Goal: Task Accomplishment & Management: Use online tool/utility

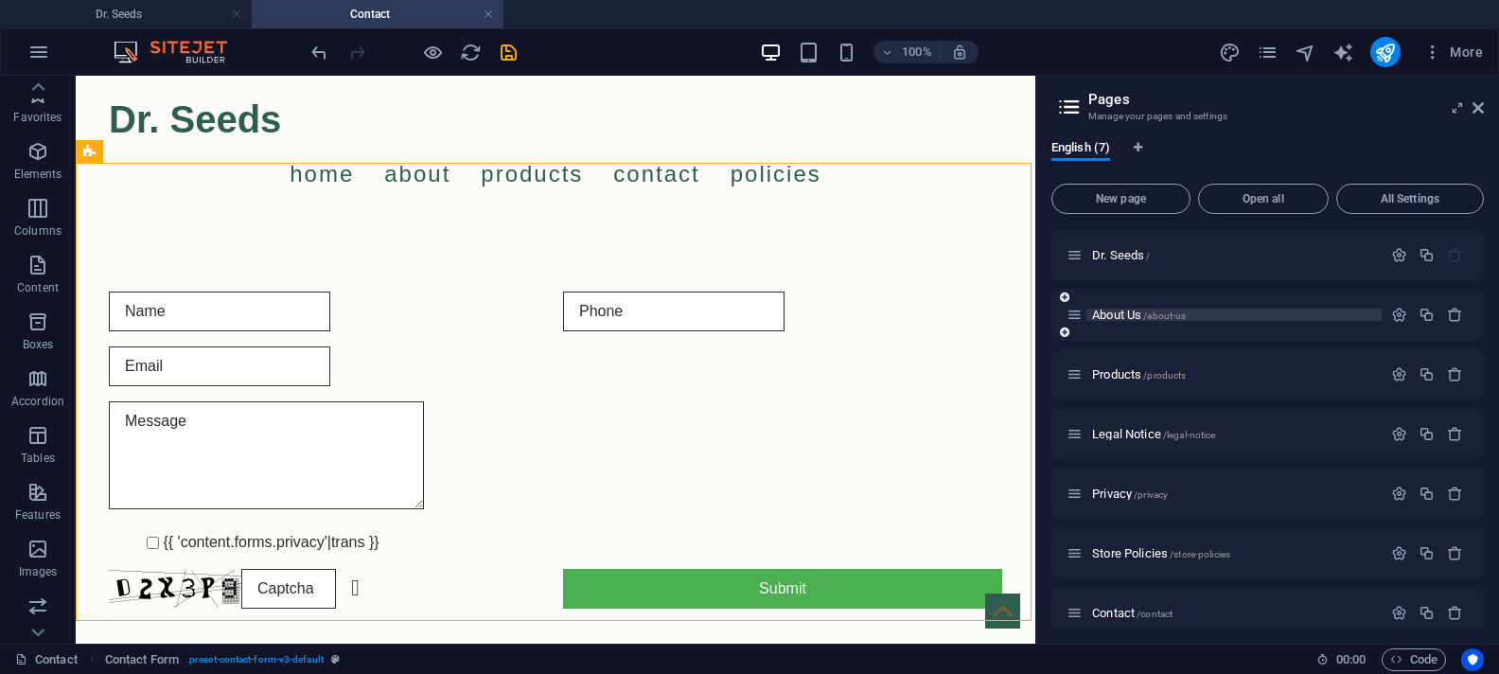
scroll to position [182, 0]
click at [1136, 312] on span "About Us /about-us" at bounding box center [1139, 314] width 94 height 14
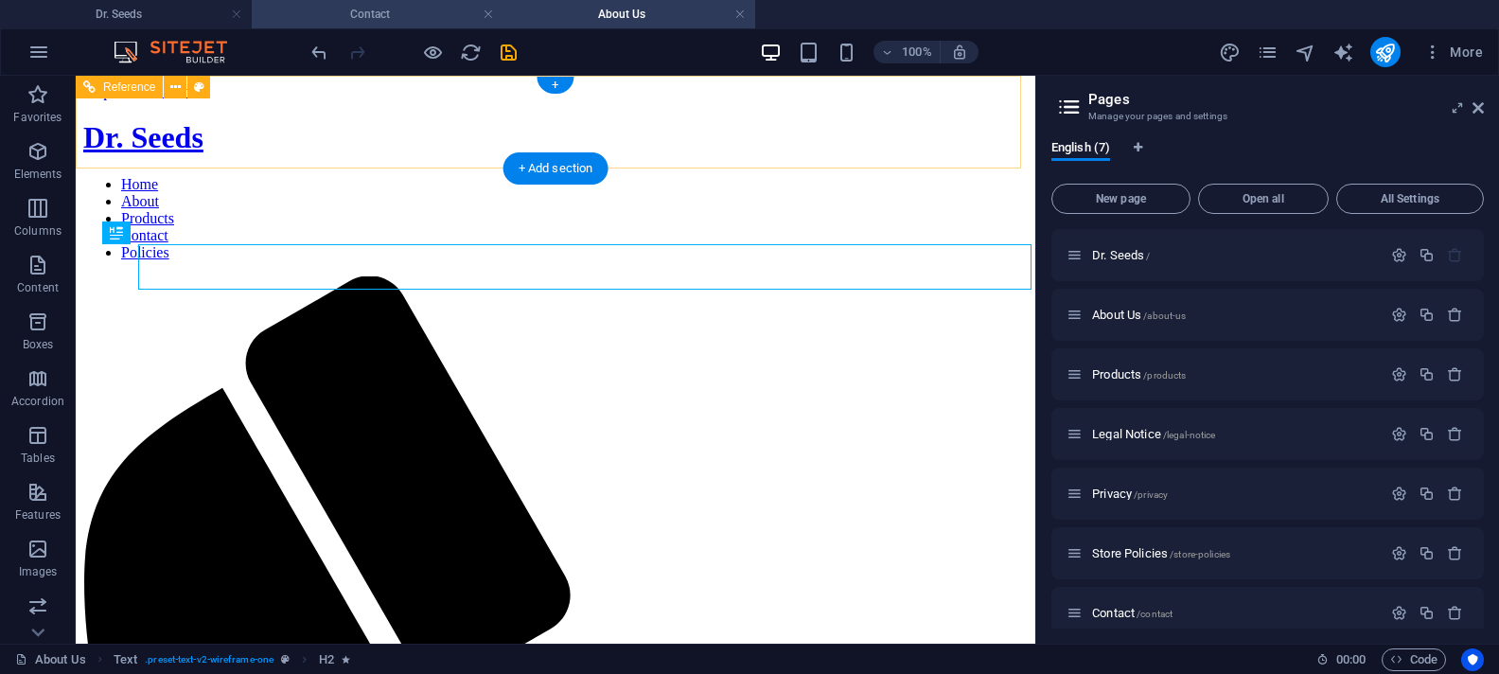
scroll to position [0, 0]
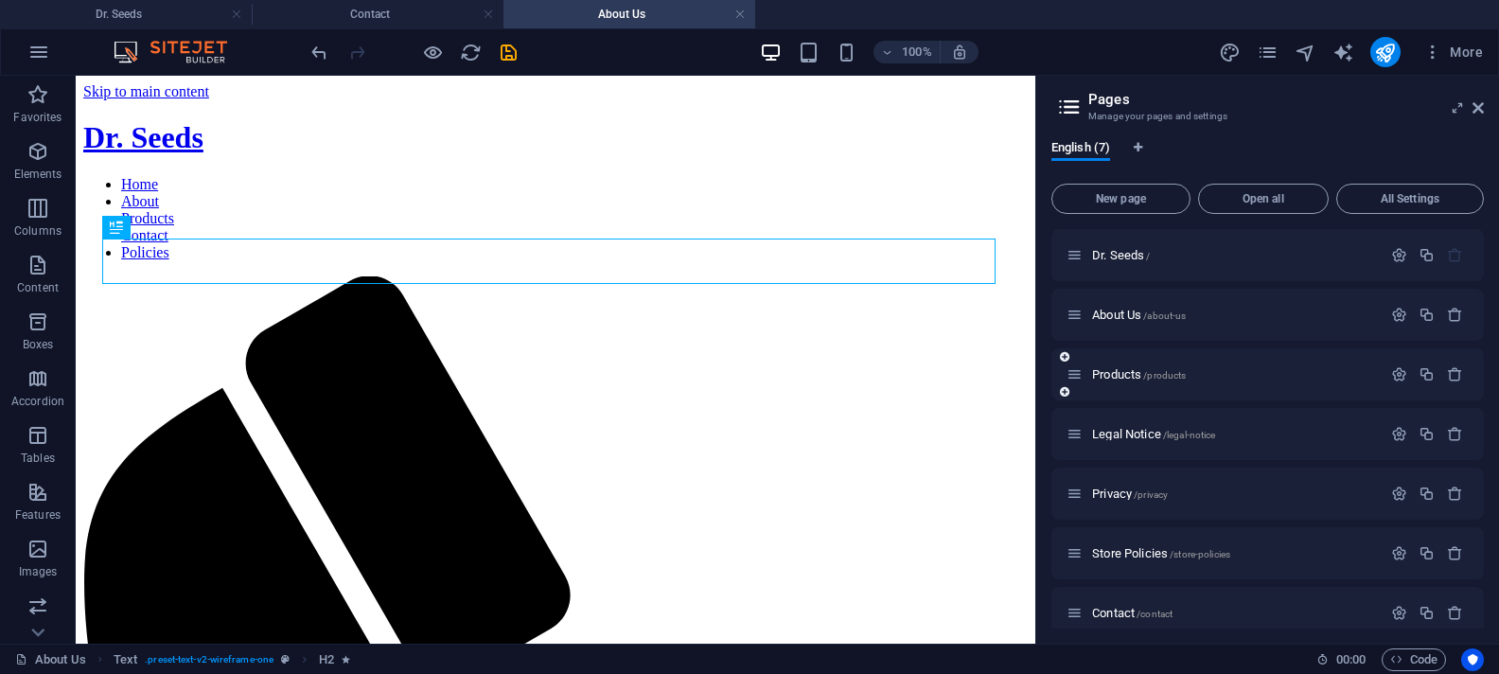
click at [1115, 382] on div "Products /products" at bounding box center [1223, 374] width 315 height 22
click at [1117, 375] on span "Products /products" at bounding box center [1139, 374] width 94 height 14
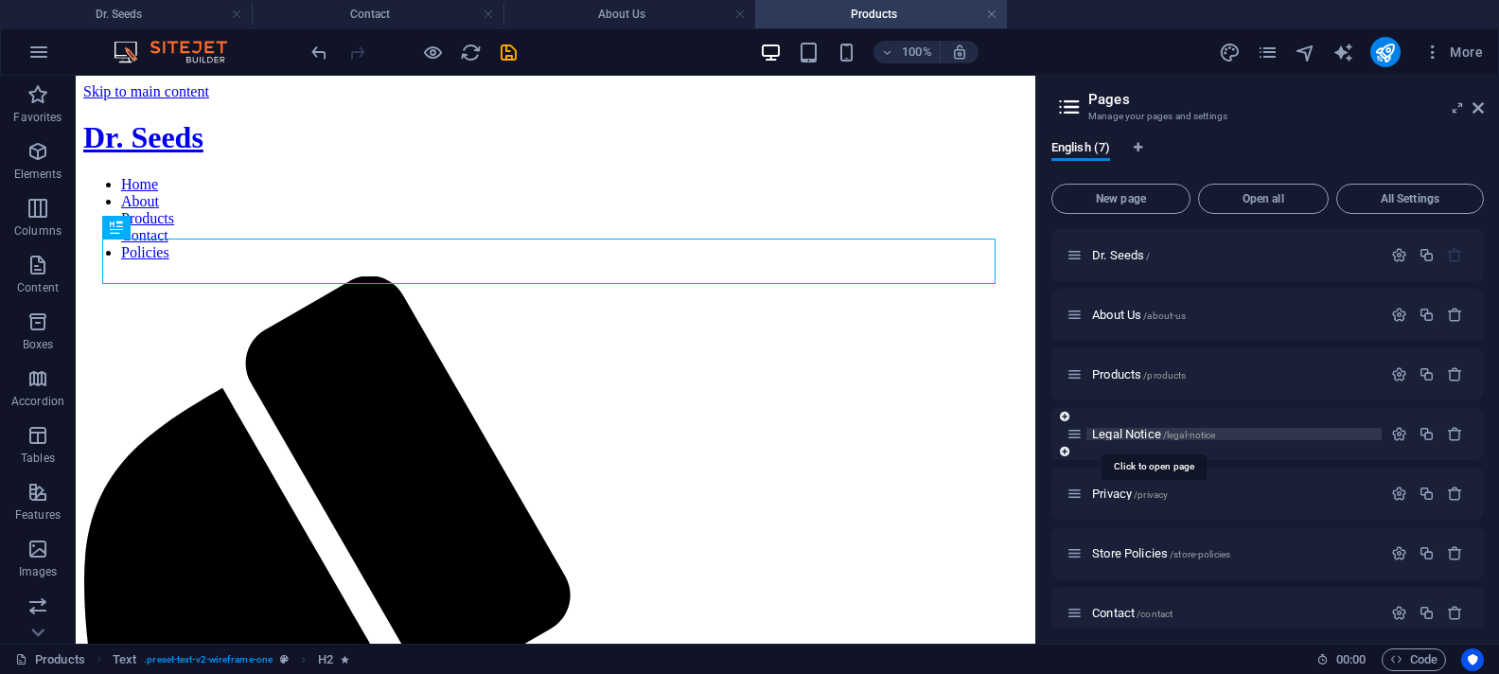
click at [1114, 433] on span "Legal Notice /legal-notice" at bounding box center [1153, 434] width 123 height 14
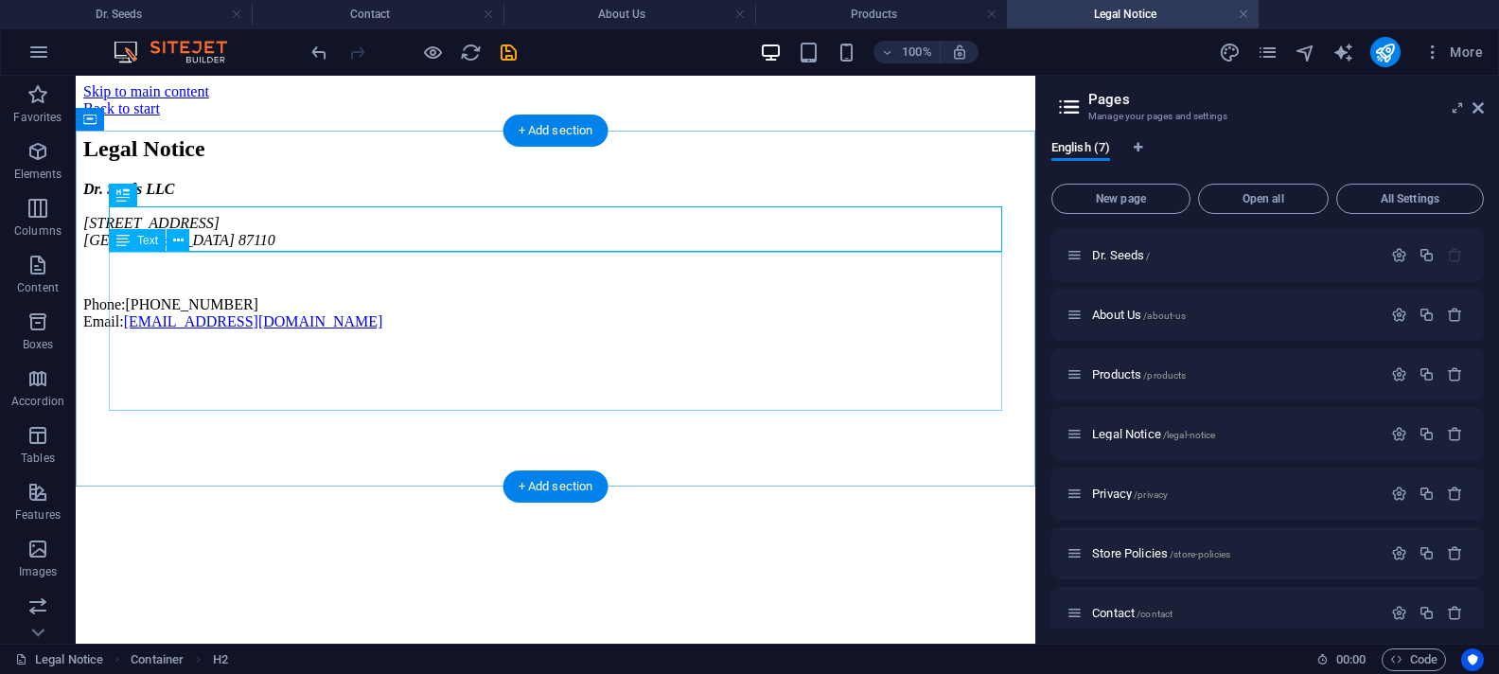
click at [262, 318] on div "Dr. Seeds LLC [STREET_ADDRESS] Phone: [PHONE_NUMBER] Email: [EMAIL_ADDRESS][DOM…" at bounding box center [555, 255] width 944 height 149
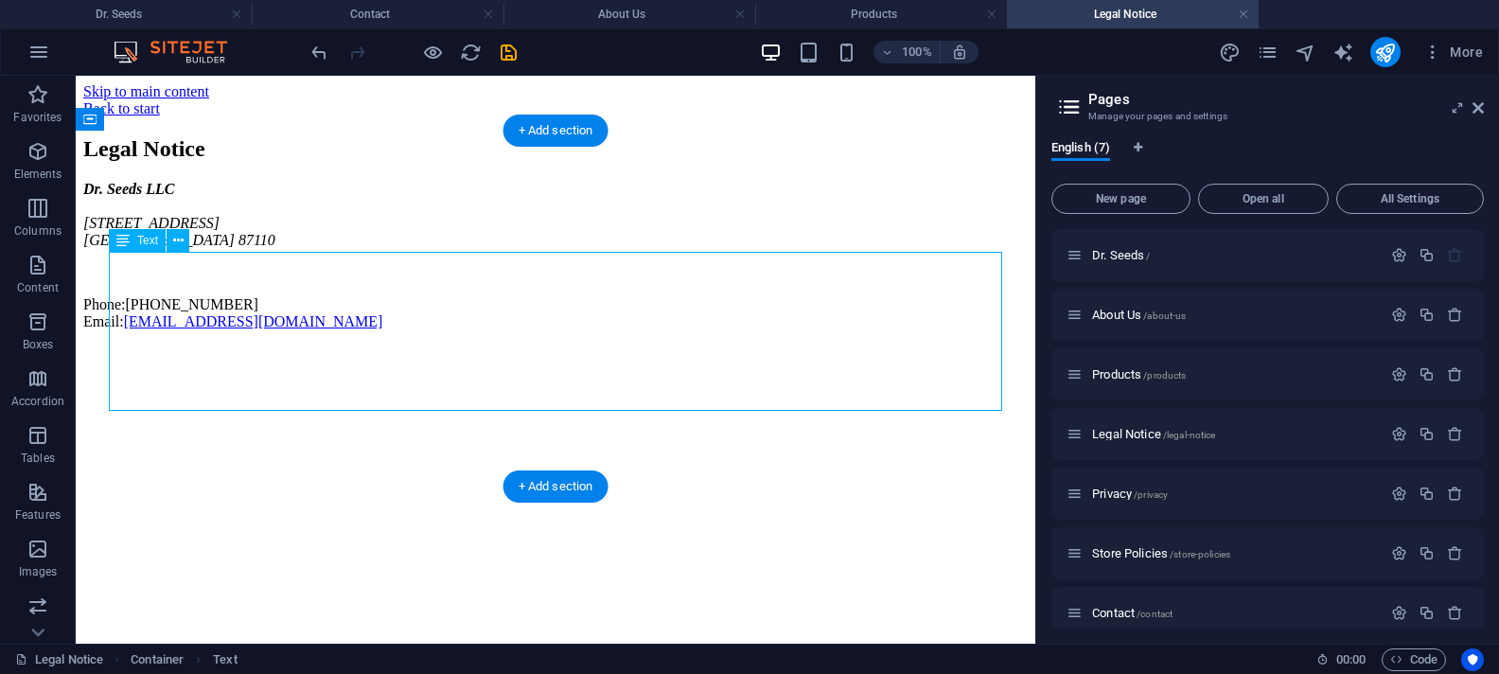
click at [238, 318] on div "Dr. Seeds LLC [STREET_ADDRESS] Phone: [PHONE_NUMBER] Email: [EMAIL_ADDRESS][DOM…" at bounding box center [555, 255] width 944 height 149
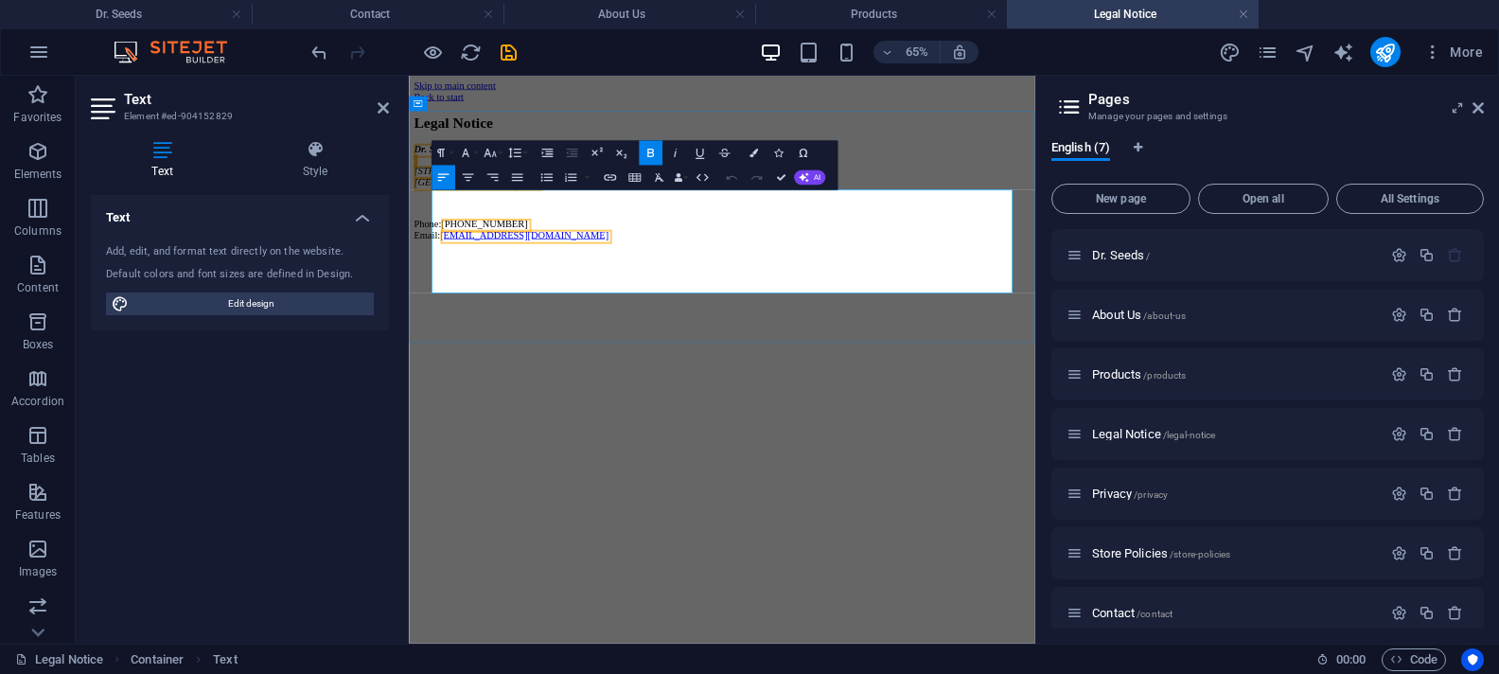
click at [445, 197] on span "Dr. Seeds LLC" at bounding box center [461, 189] width 91 height 16
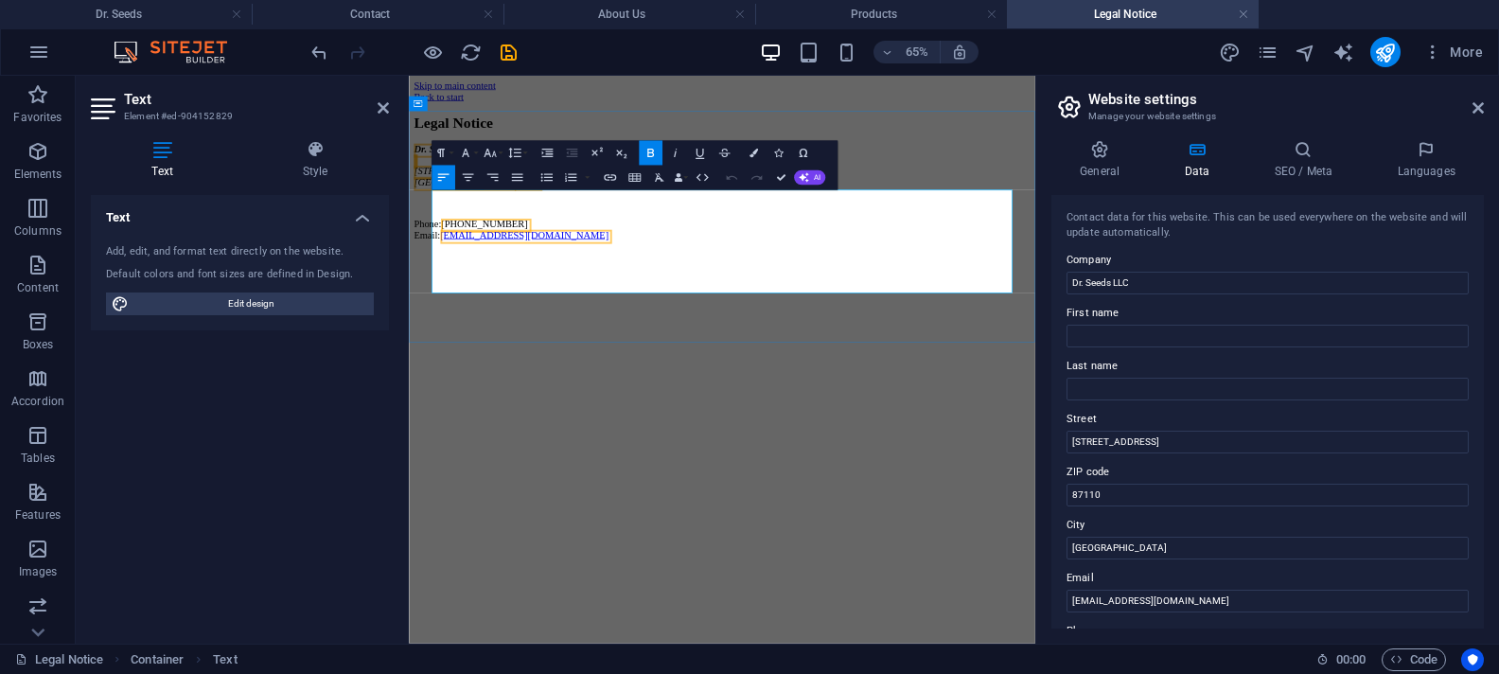
click at [447, 197] on span "Dr. Seeds LLC" at bounding box center [461, 189] width 91 height 16
click at [300, 298] on span "Edit design" at bounding box center [251, 303] width 234 height 23
select select "px"
select select "400"
select select "px"
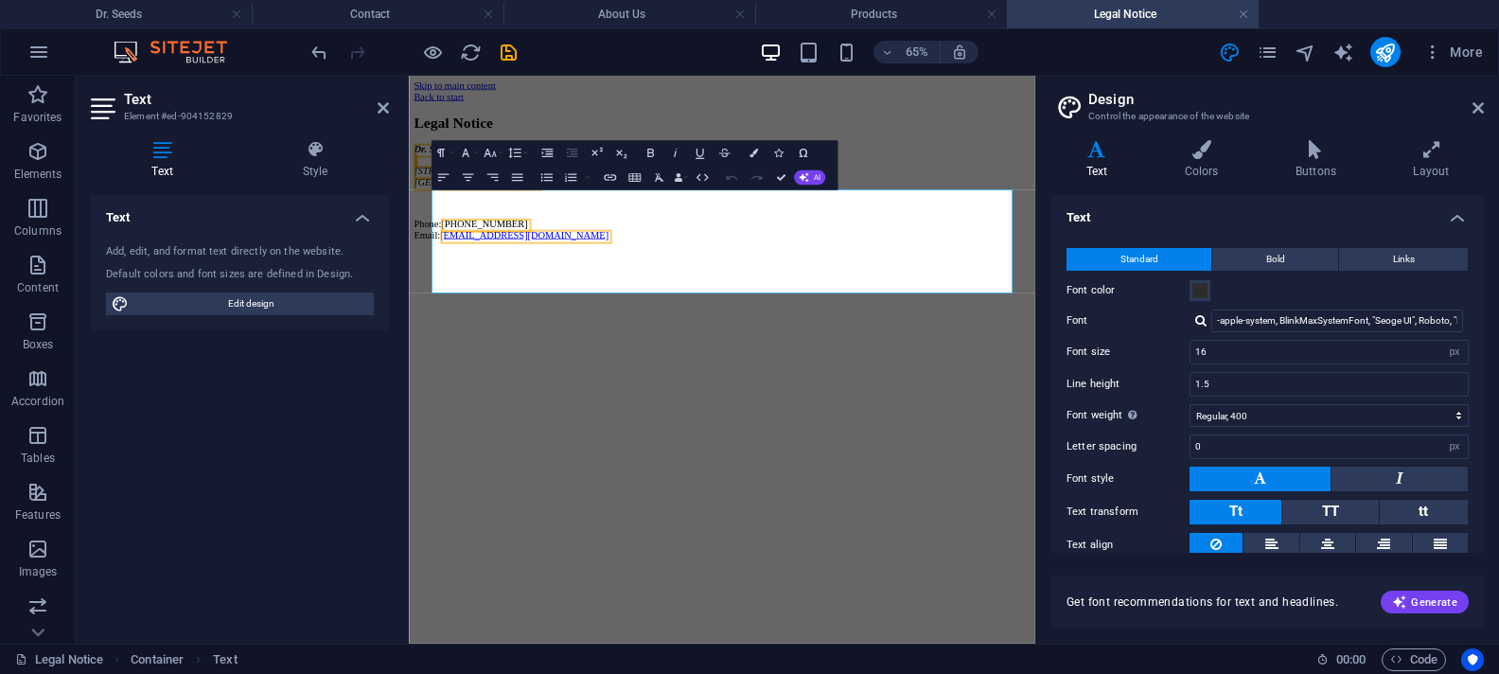
click at [162, 149] on icon at bounding box center [162, 149] width 143 height 19
click at [448, 197] on span "Dr. Seeds LLC" at bounding box center [461, 189] width 91 height 16
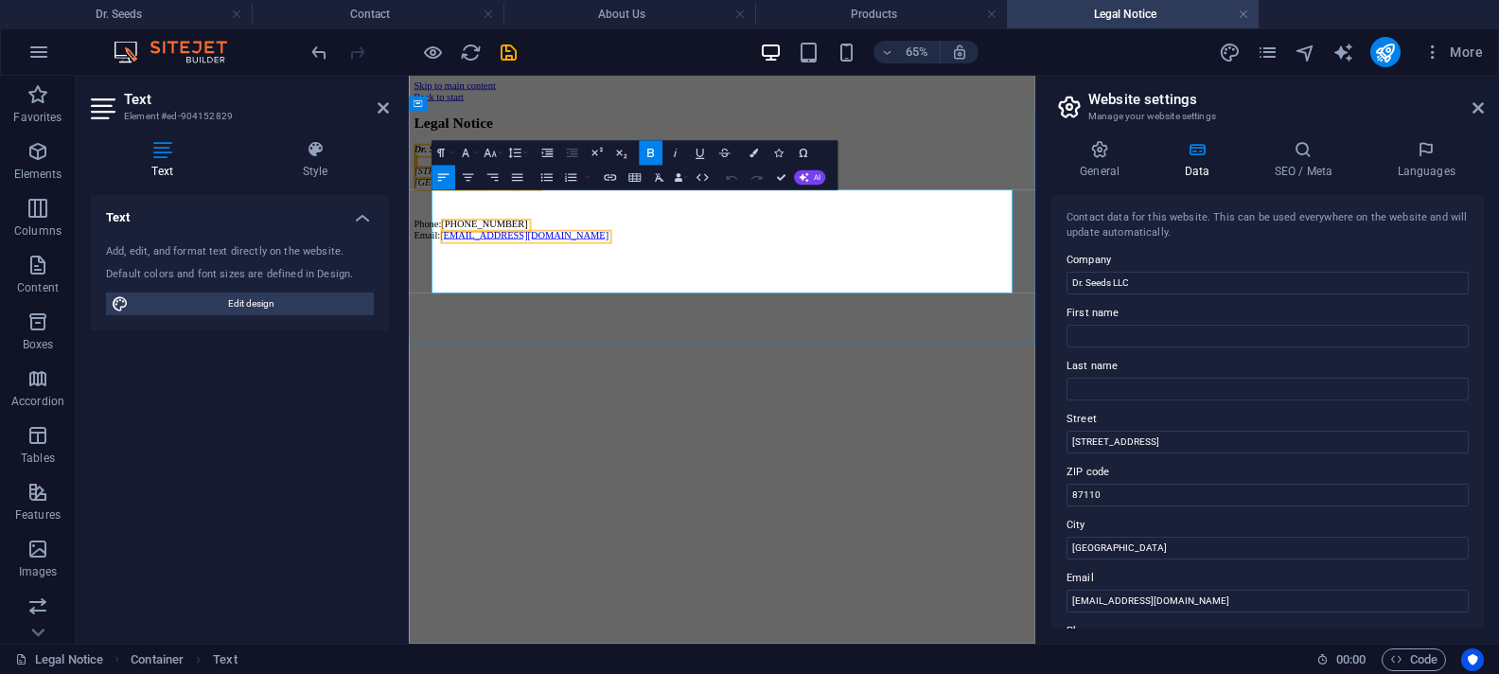
click at [447, 197] on span "Dr. Seeds LLC" at bounding box center [461, 189] width 91 height 16
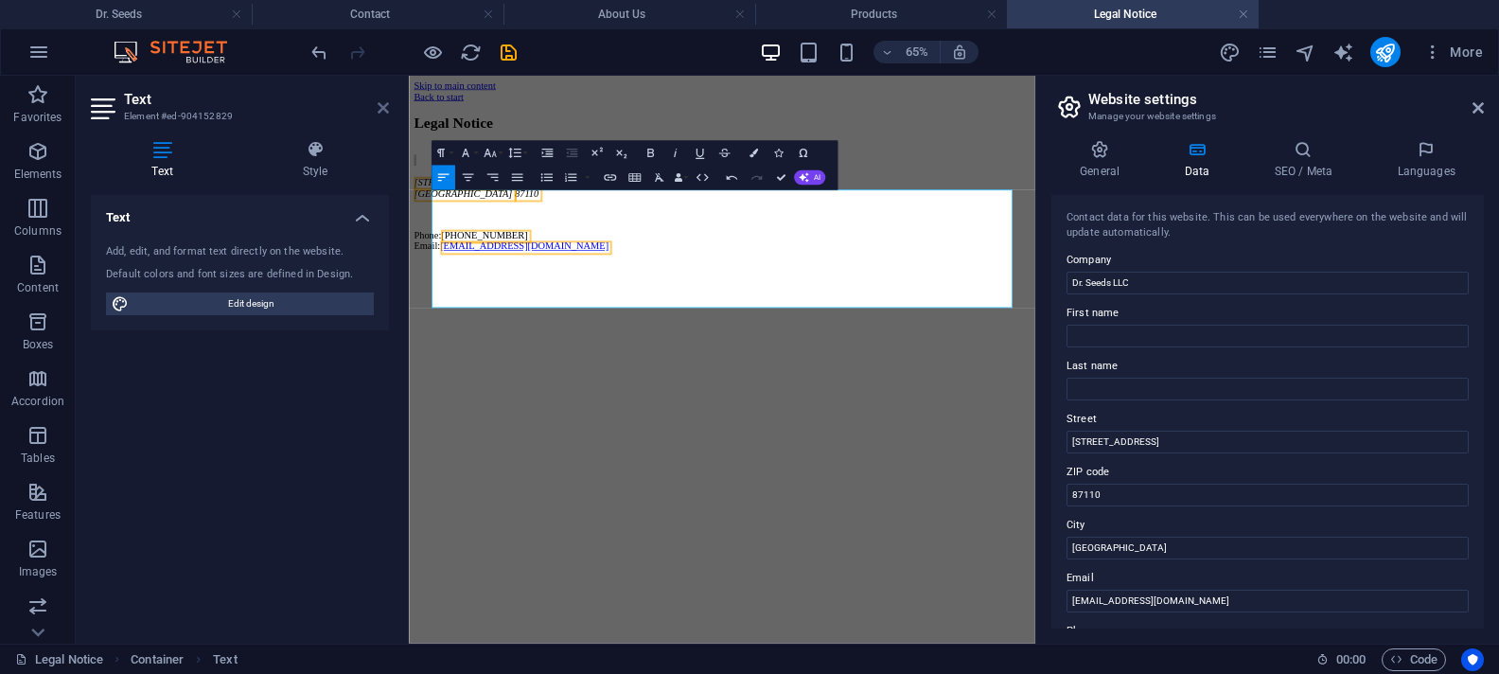
click at [382, 105] on icon at bounding box center [382, 107] width 11 height 15
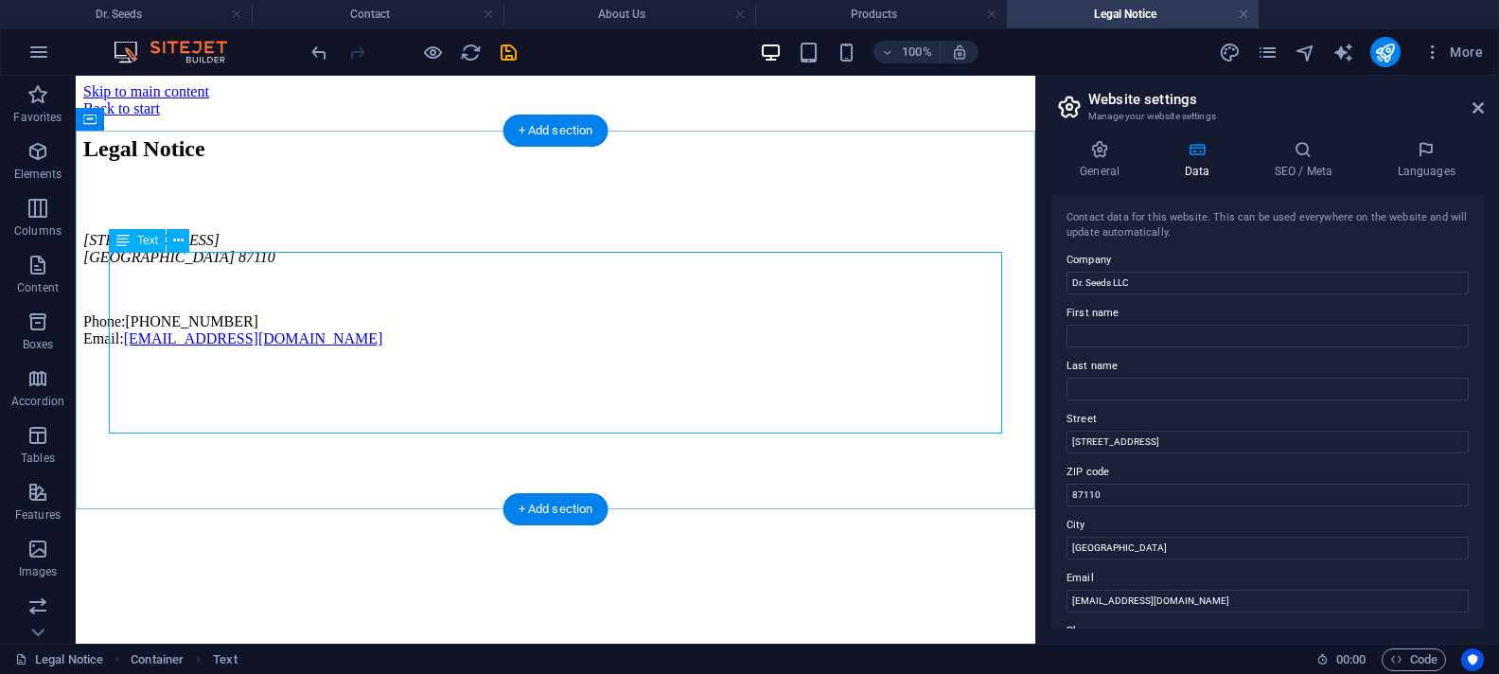
click at [151, 286] on div "[STREET_ADDRESS] Phone: [PHONE_NUMBER] Email: [EMAIL_ADDRESS][DOMAIN_NAME]" at bounding box center [555, 264] width 944 height 167
click at [153, 241] on span "Text" at bounding box center [147, 240] width 21 height 11
click at [132, 241] on div "Text" at bounding box center [137, 240] width 57 height 23
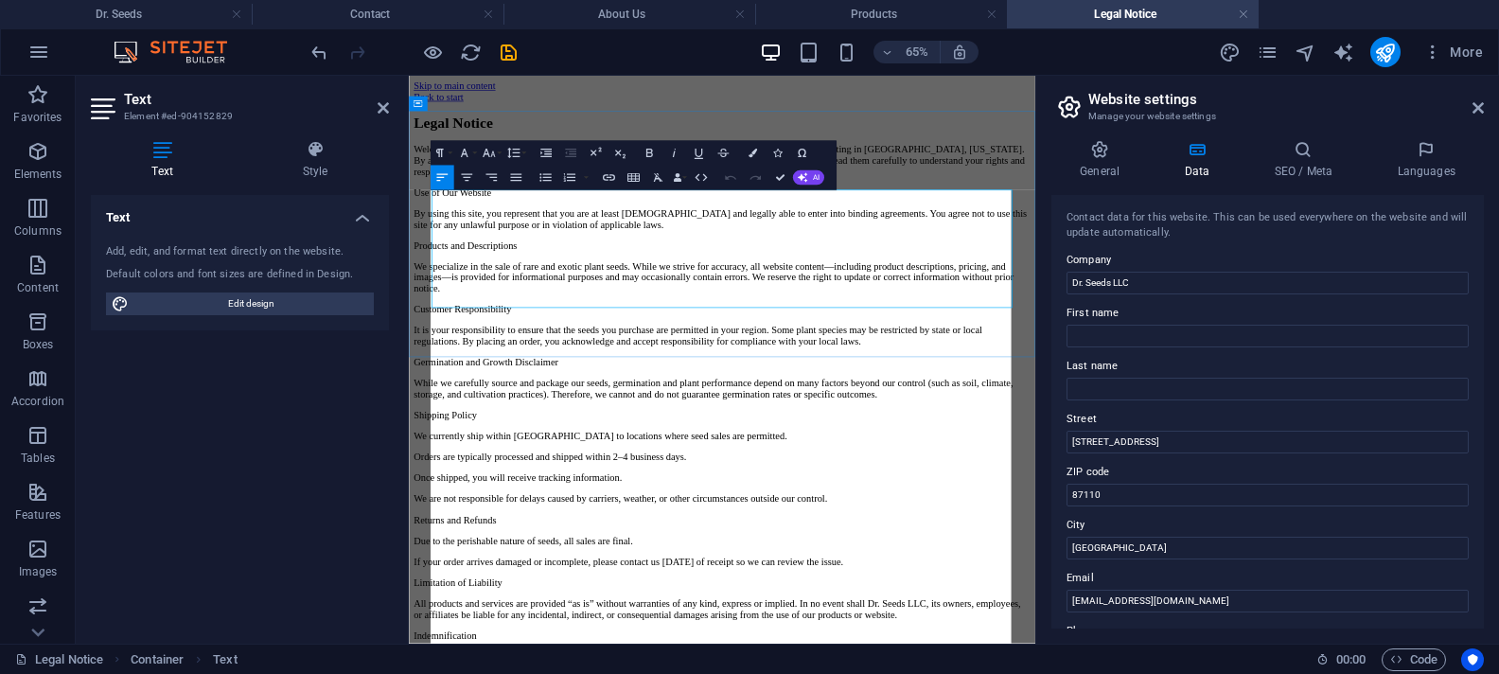
scroll to position [55095, 3]
click at [765, 232] on p "Welcome to [DOMAIN_NAME], the official website of Dr. Seeds LLC, a legally regi…" at bounding box center [890, 206] width 948 height 51
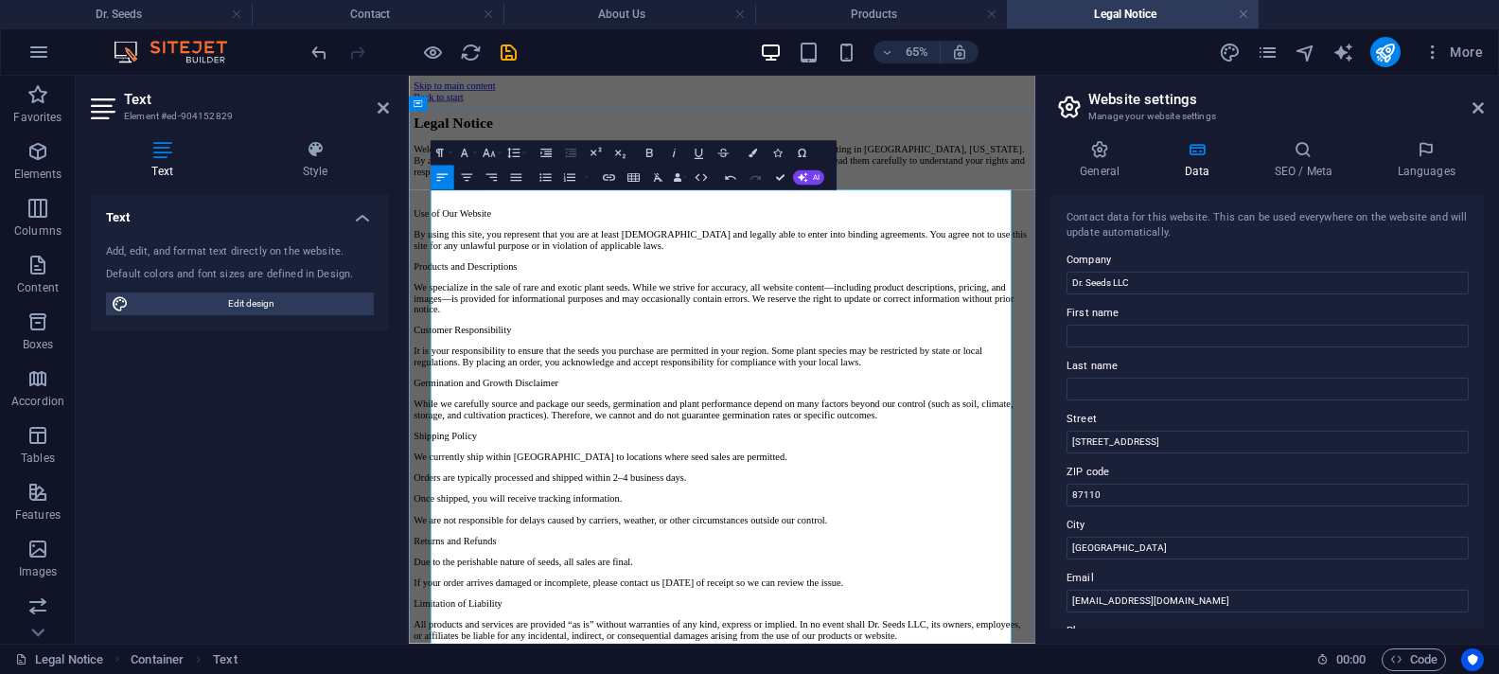
click at [608, 296] on p "Use of Our Website" at bounding box center [890, 287] width 948 height 17
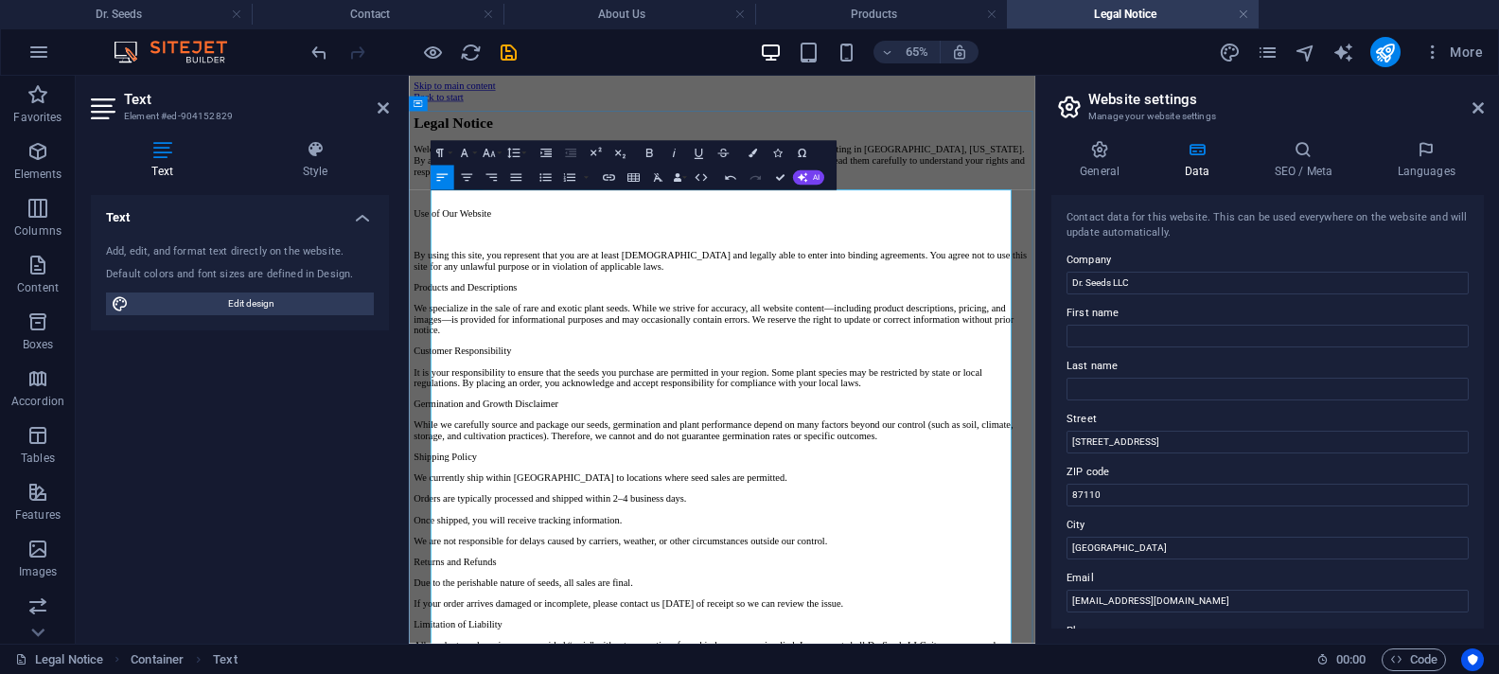
click at [971, 377] on p "By using this site, you represent that you are at least [DEMOGRAPHIC_DATA] and …" at bounding box center [890, 360] width 948 height 34
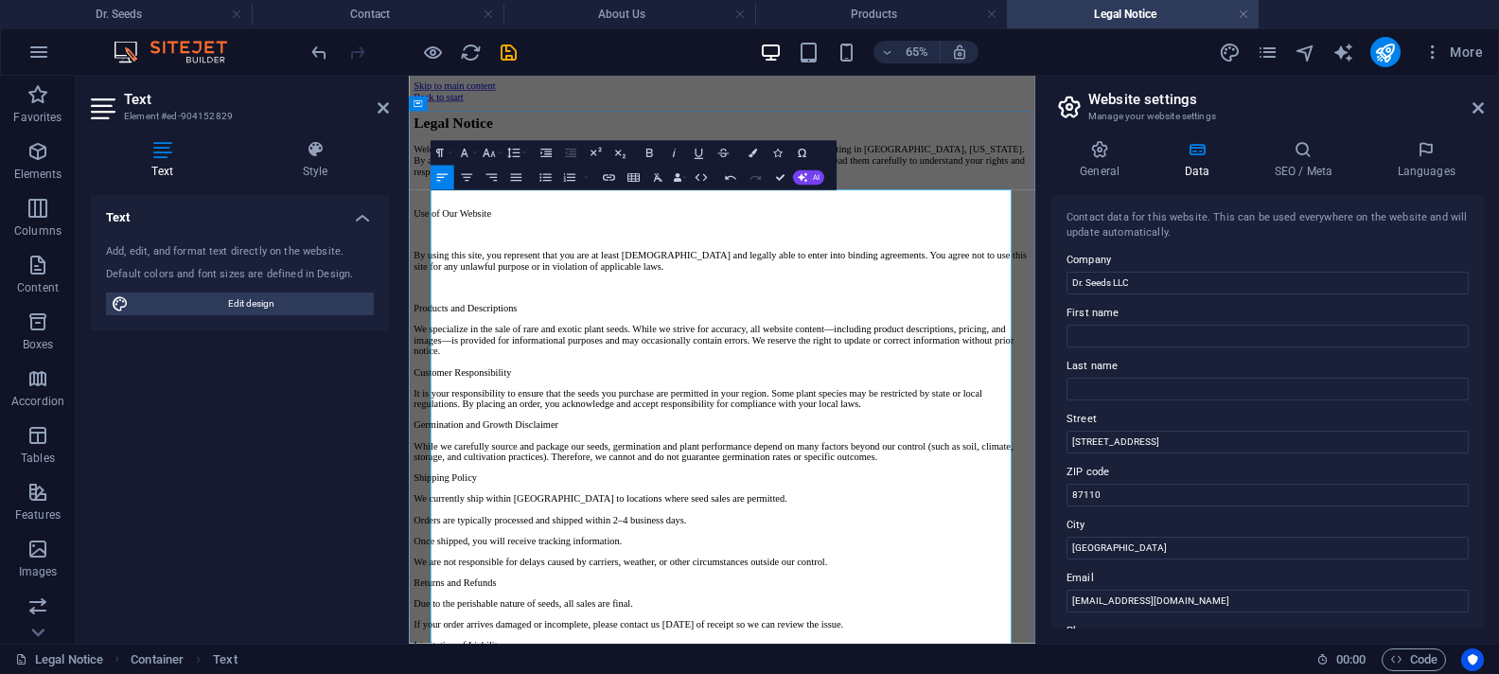
click at [647, 442] on p "Products and Descriptions" at bounding box center [890, 433] width 948 height 17
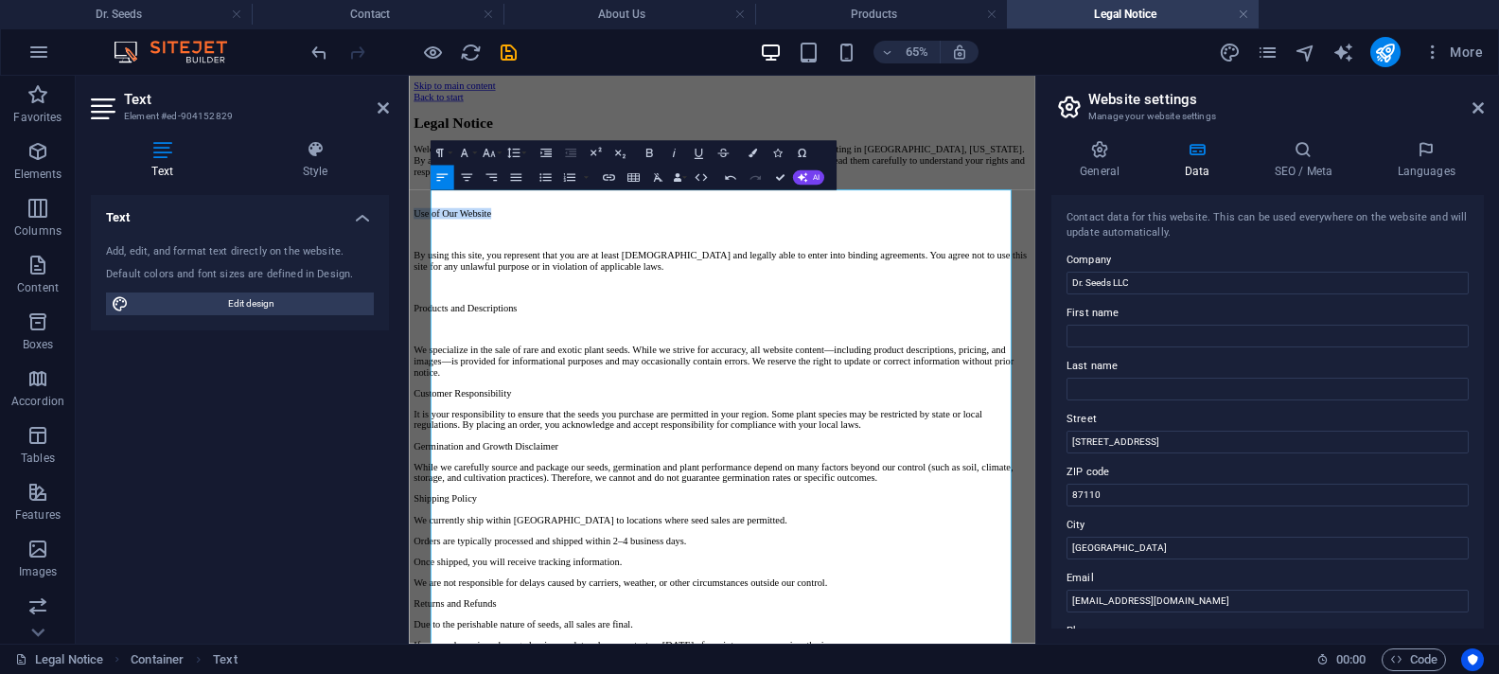
drag, startPoint x: 589, startPoint y: 354, endPoint x: 400, endPoint y: 355, distance: 189.2
click at [654, 151] on icon "button" at bounding box center [648, 153] width 15 height 15
drag, startPoint x: 644, startPoint y: 475, endPoint x: 419, endPoint y: 475, distance: 225.2
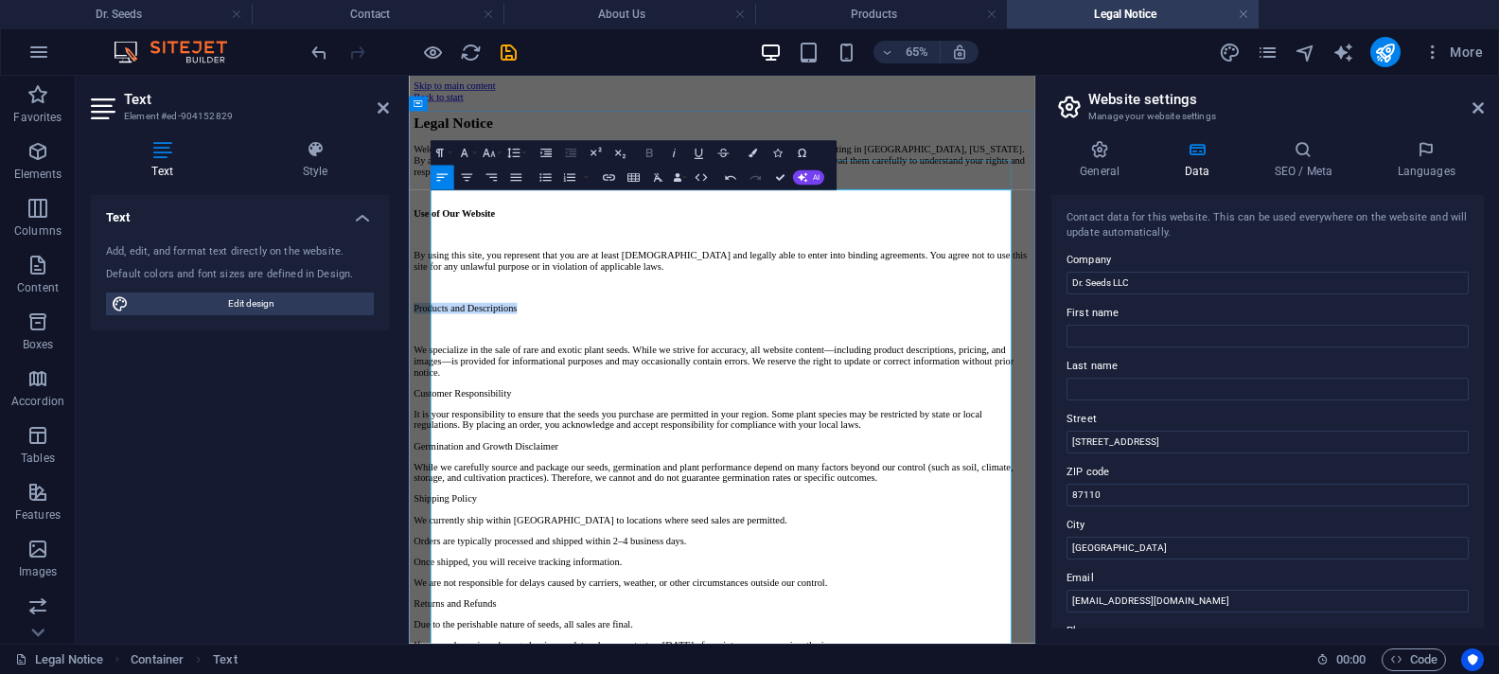
click at [650, 151] on icon "button" at bounding box center [648, 153] width 15 height 15
click at [889, 540] on p "We specialize in the sale of rare and exotic plant seeds. While we strive for a…" at bounding box center [890, 514] width 948 height 51
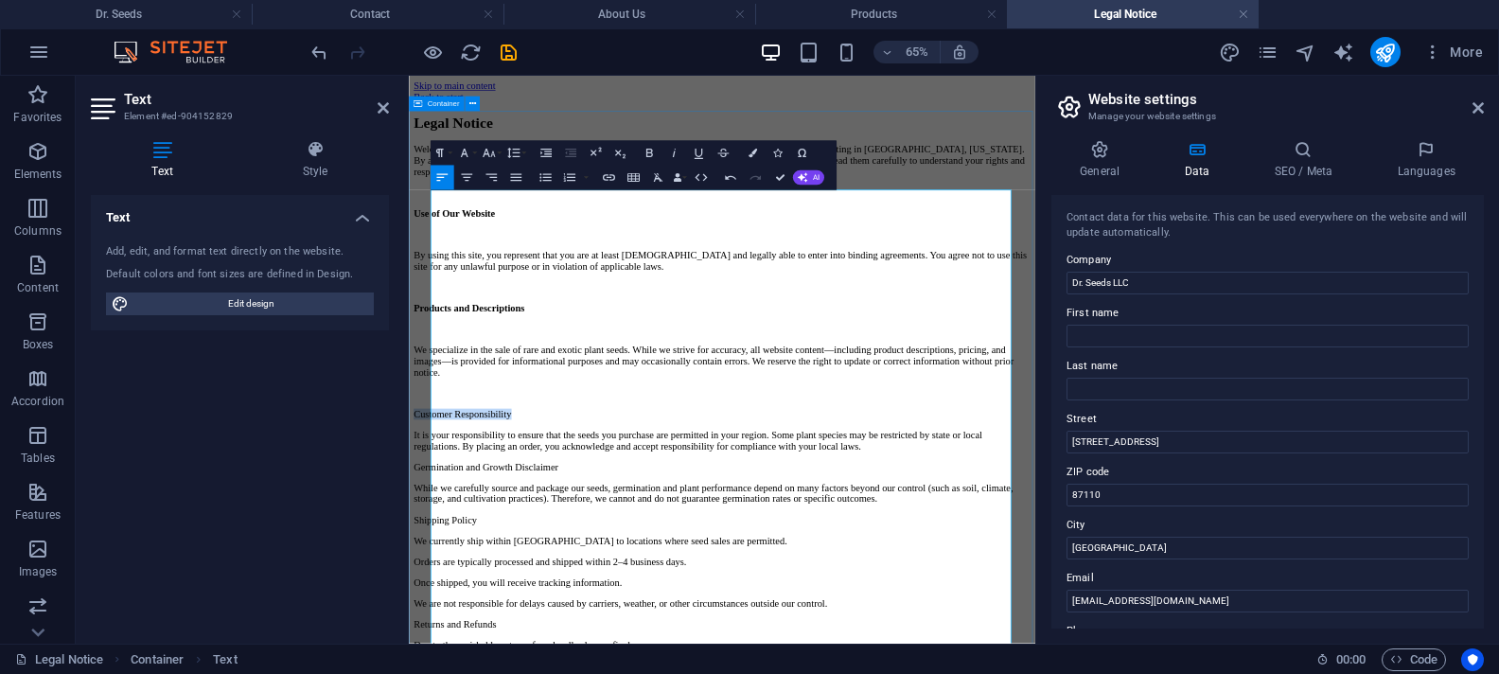
drag, startPoint x: 565, startPoint y: 607, endPoint x: 411, endPoint y: 603, distance: 154.3
click at [647, 151] on icon "button" at bounding box center [648, 153] width 15 height 15
click at [1319, 651] on p "It is your responsibility to ensure that the seeds you purchase are permitted i…" at bounding box center [890, 637] width 948 height 34
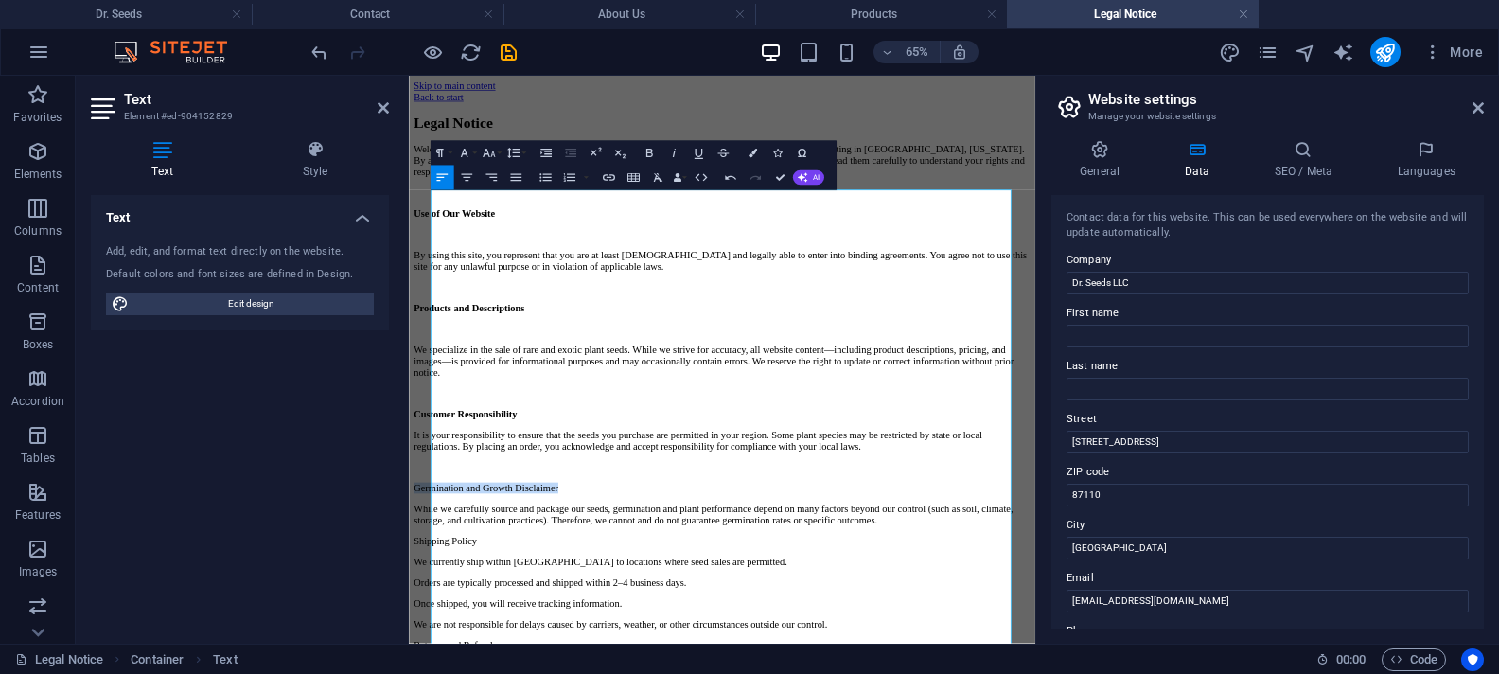
drag, startPoint x: 697, startPoint y: 694, endPoint x: 403, endPoint y: 698, distance: 294.3
click at [648, 151] on icon "button" at bounding box center [648, 153] width 15 height 15
click at [663, 605] on p "Customer Responsibility" at bounding box center [890, 596] width 948 height 17
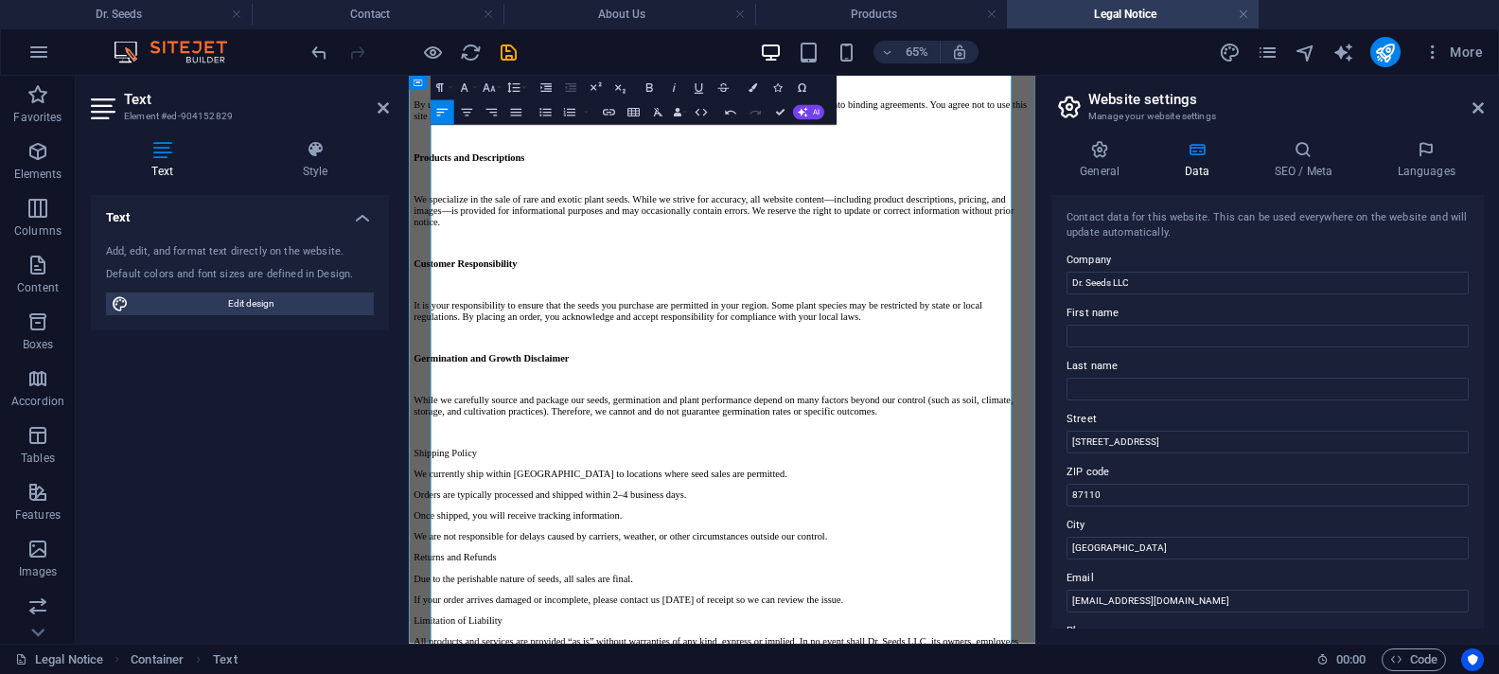
scroll to position [342, 0]
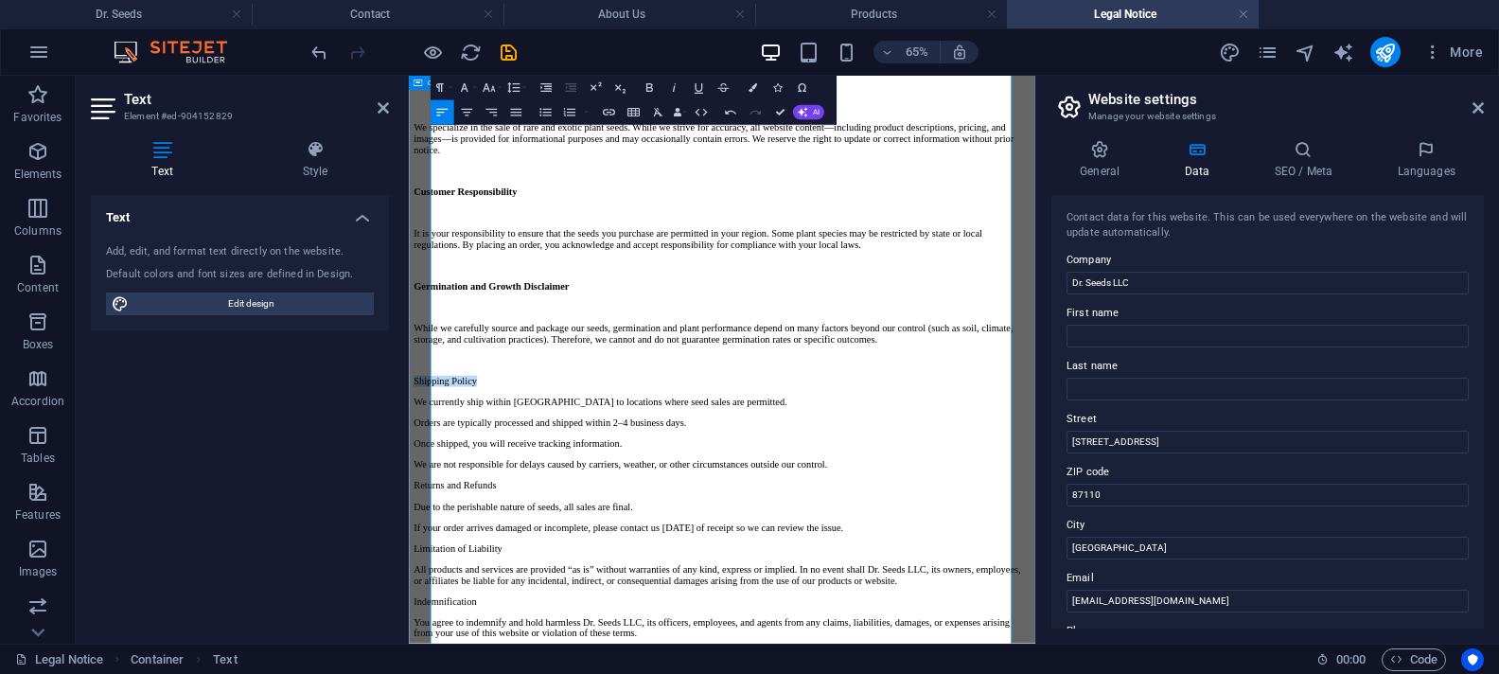
drag, startPoint x: 568, startPoint y: 513, endPoint x: 436, endPoint y: 508, distance: 131.6
click at [436, 508] on div "Legal Notice Welcome to [DOMAIN_NAME], the official website of Dr. Seeds LLC, a…" at bounding box center [890, 573] width 948 height 1556
click at [645, 85] on icon "button" at bounding box center [648, 87] width 15 height 15
click at [605, 537] on p "Shipping Policy" at bounding box center [890, 545] width 948 height 17
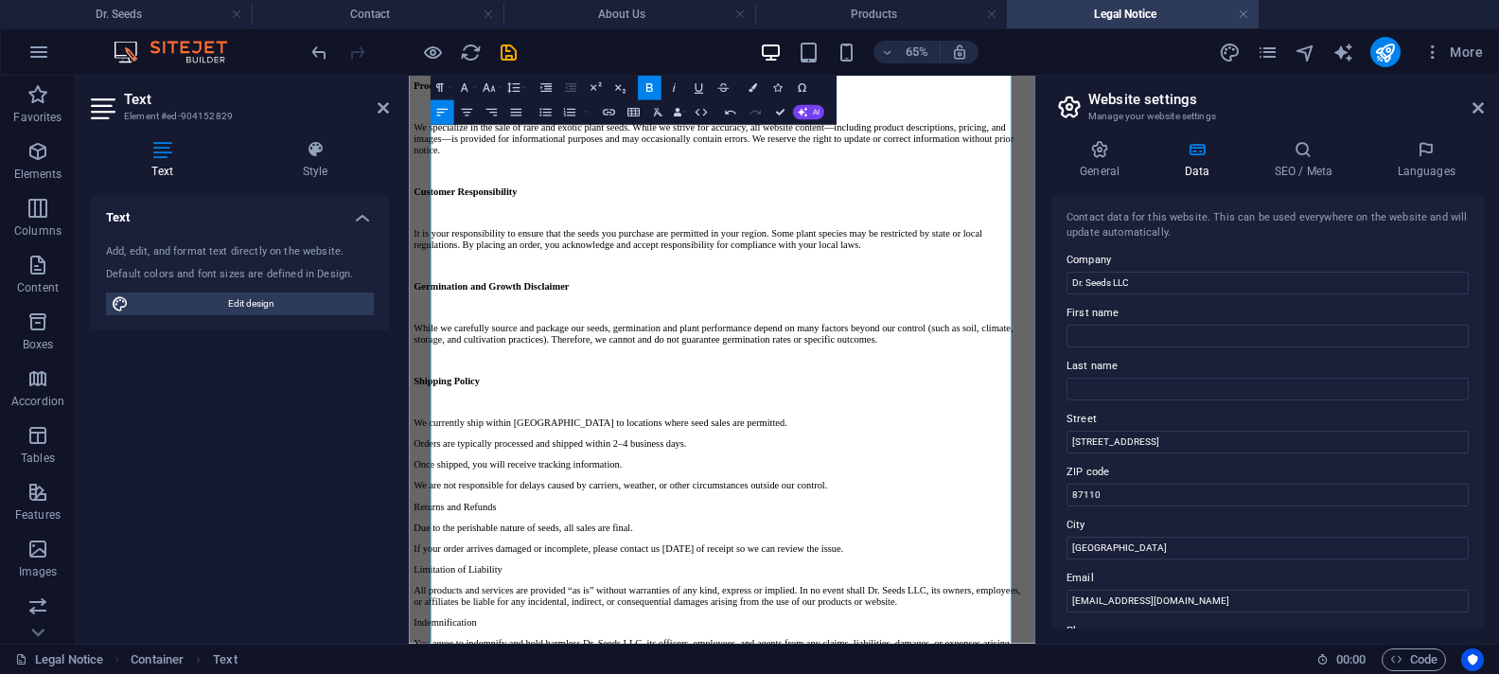
click at [939, 634] on p "Orders are typically processed and shipped within 2–4 business days." at bounding box center [890, 642] width 948 height 17
click at [836, 666] on p "Once shipped, you will receive tracking information." at bounding box center [890, 674] width 948 height 17
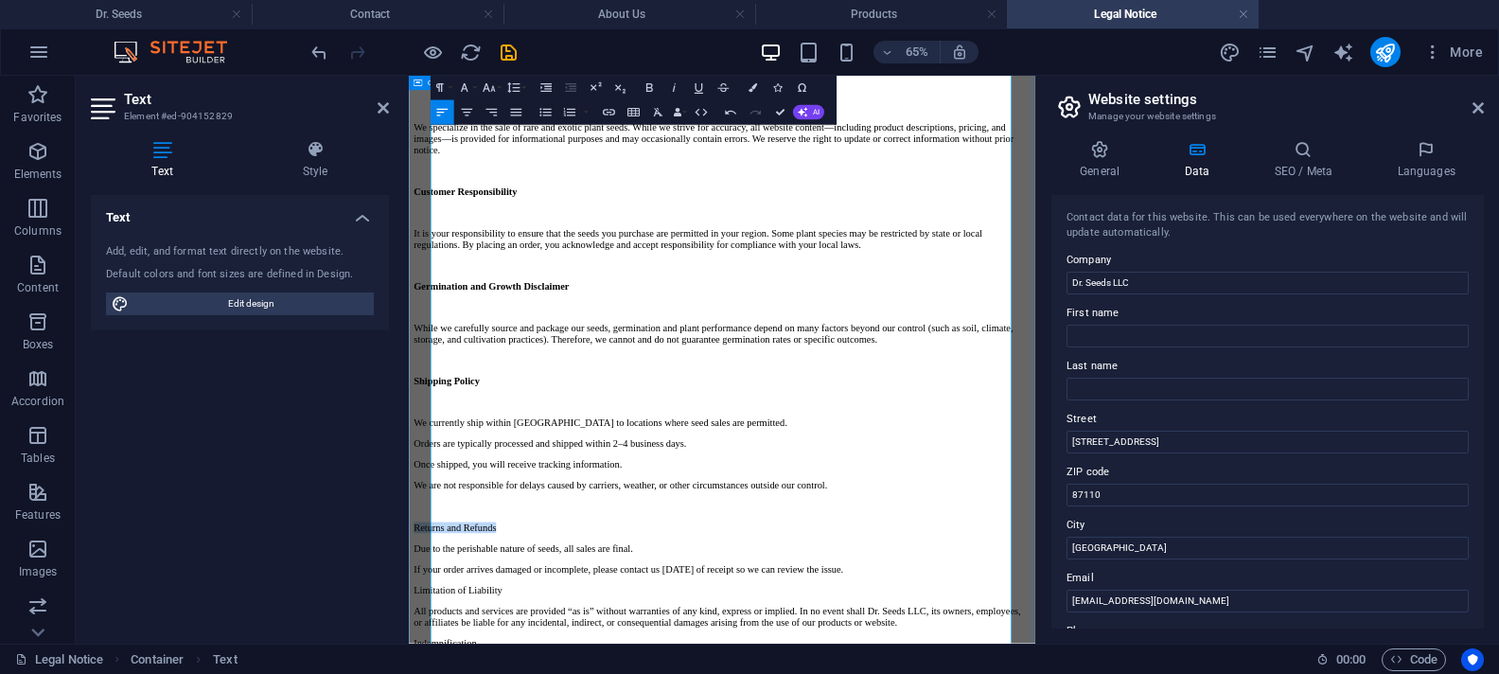
drag, startPoint x: 605, startPoint y: 673, endPoint x: 423, endPoint y: 674, distance: 182.6
click at [423, 673] on div "Legal Notice Welcome to [DOMAIN_NAME], the official website of Dr. Seeds LLC, a…" at bounding box center [890, 605] width 948 height 1621
click at [648, 89] on icon "button" at bounding box center [648, 87] width 15 height 15
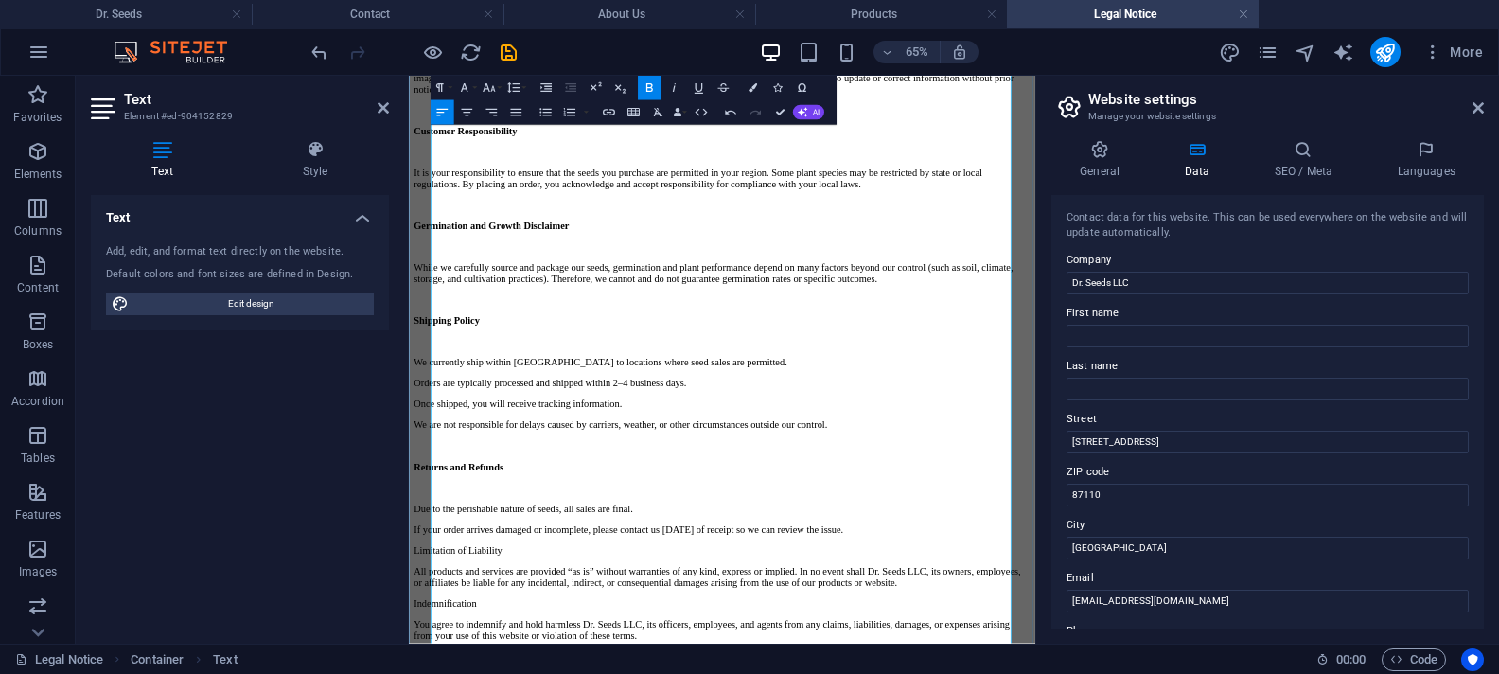
scroll to position [472, 0]
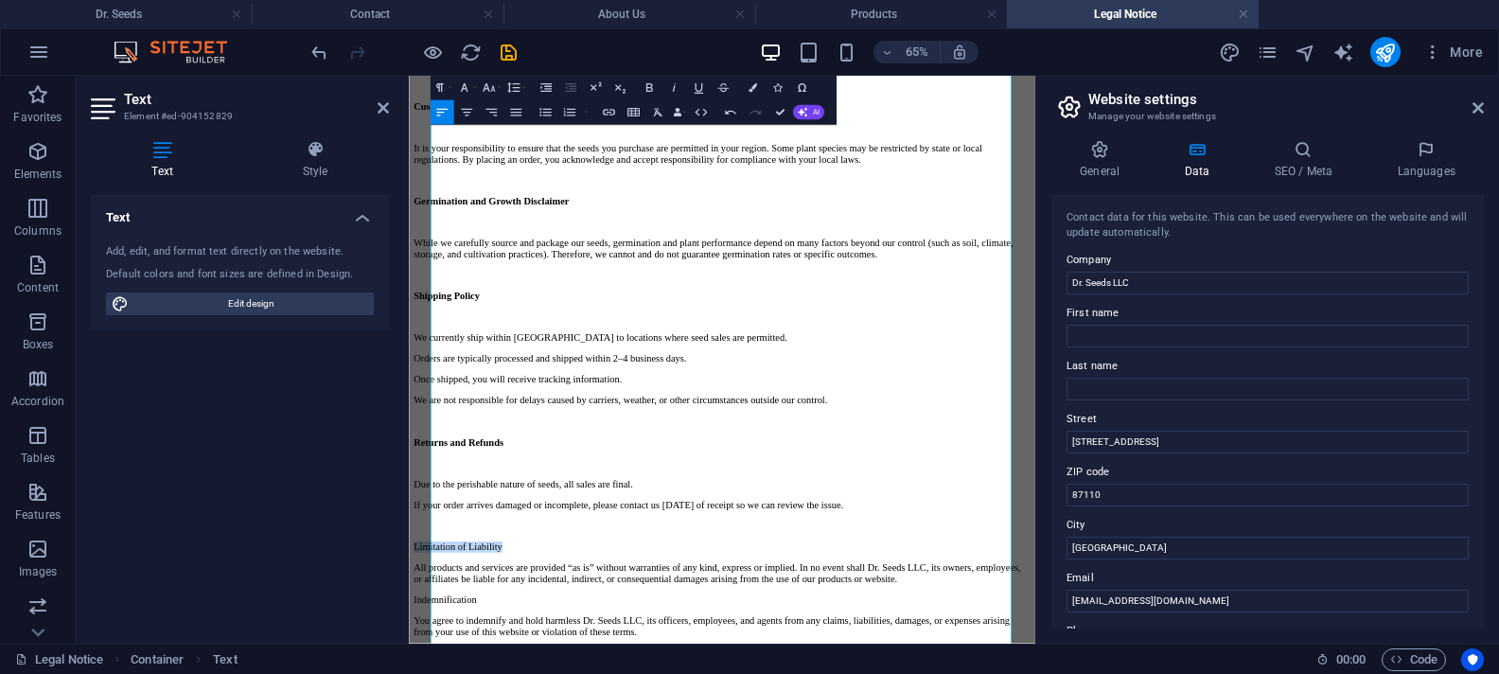
drag, startPoint x: 620, startPoint y: 657, endPoint x: 407, endPoint y: 655, distance: 212.9
click at [409, 655] on html "Skip to main content Back to start Legal Notice Welcome to [DOMAIN_NAME], the o…" at bounding box center [890, 484] width 963 height 1761
click at [649, 84] on icon "button" at bounding box center [649, 87] width 7 height 9
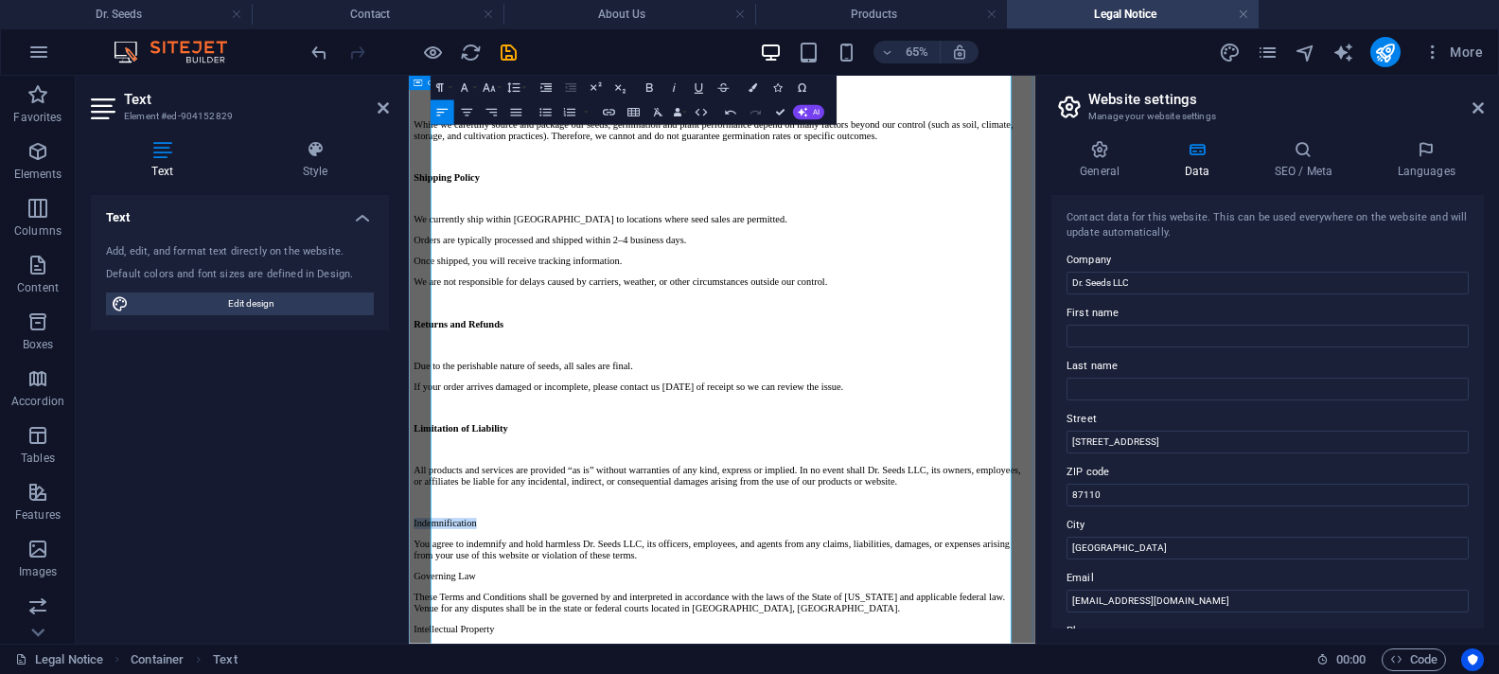
drag, startPoint x: 511, startPoint y: 611, endPoint x: 411, endPoint y: 613, distance: 100.3
click at [416, 613] on div "Legal Notice Welcome to [DOMAIN_NAME], the official website of Dr. Seeds LLC, a…" at bounding box center [890, 356] width 948 height 1749
click at [647, 86] on icon "button" at bounding box center [648, 87] width 15 height 15
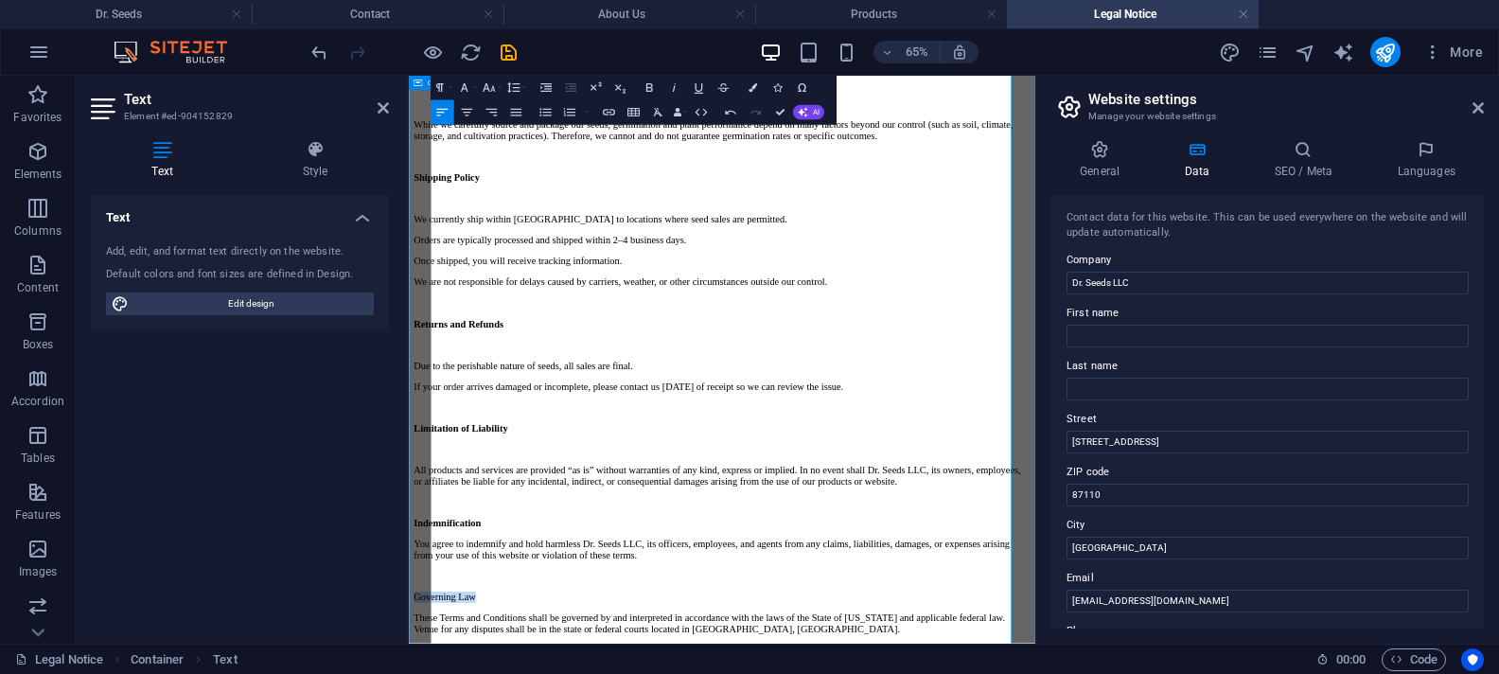
drag, startPoint x: 546, startPoint y: 702, endPoint x: 419, endPoint y: 702, distance: 126.8
click at [419, 673] on div "Legal Notice Welcome to [DOMAIN_NAME], the official website of Dr. Seeds LLC, a…" at bounding box center [890, 372] width 948 height 1781
click at [650, 82] on icon "button" at bounding box center [648, 87] width 15 height 15
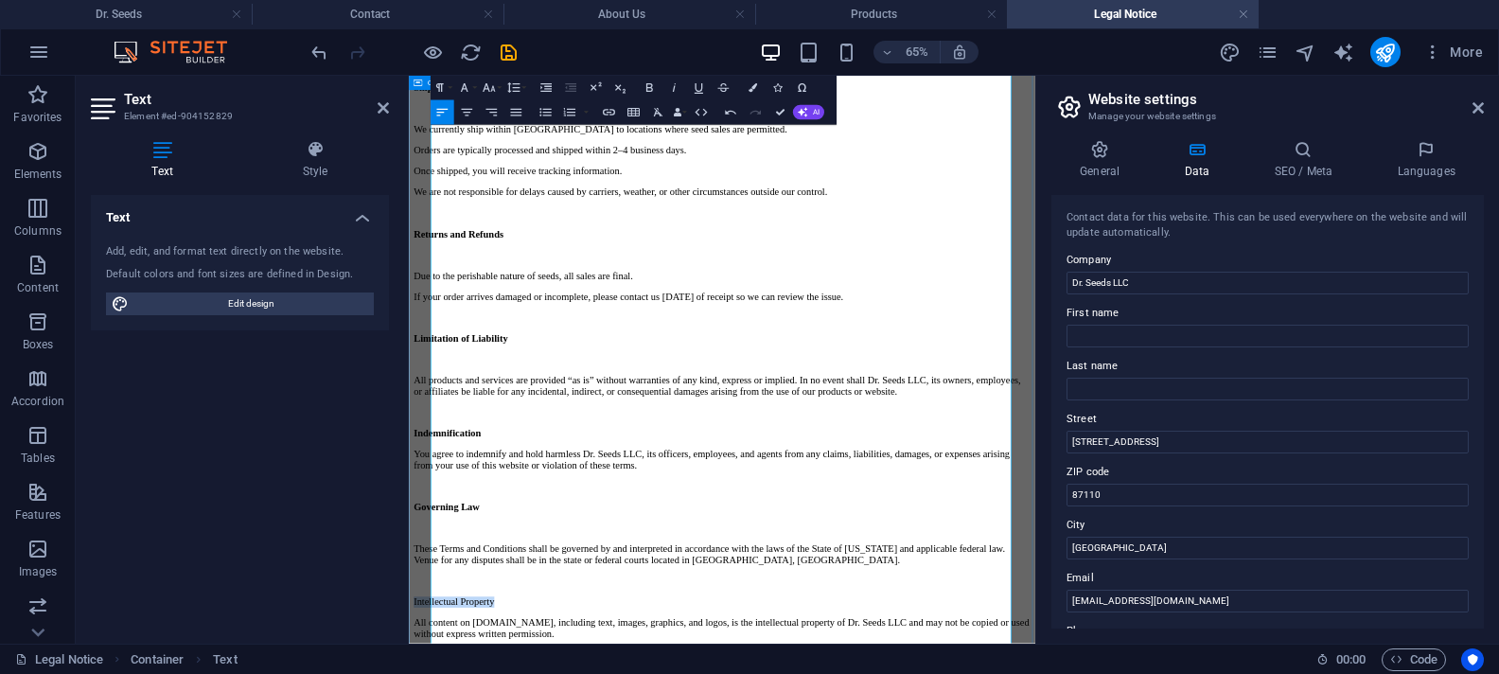
drag, startPoint x: 596, startPoint y: 671, endPoint x: 425, endPoint y: 673, distance: 171.3
click at [425, 673] on div "Legal Notice Welcome to [DOMAIN_NAME], the official website of Dr. Seeds LLC, a…" at bounding box center [890, 266] width 948 height 1846
click at [655, 85] on icon "button" at bounding box center [648, 87] width 15 height 15
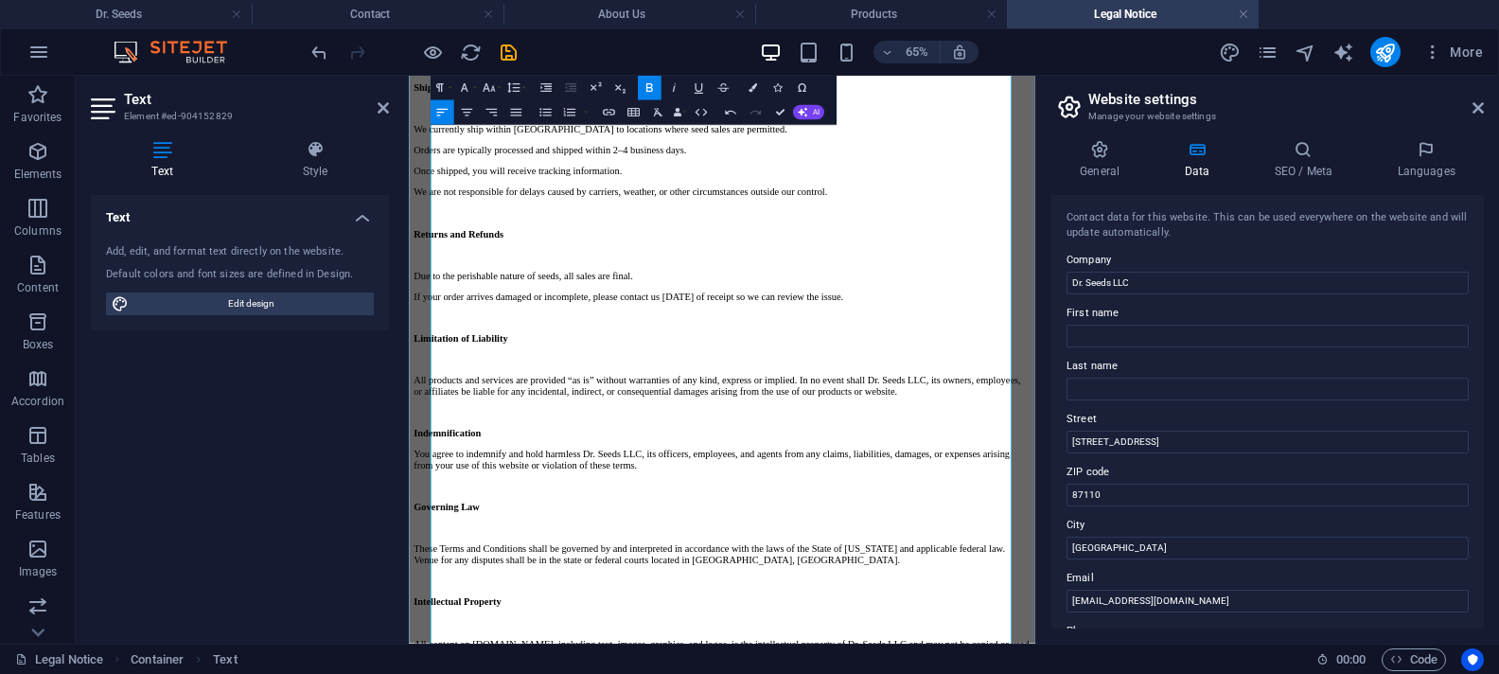
drag, startPoint x: 568, startPoint y: 787, endPoint x: 406, endPoint y: 787, distance: 161.8
click at [409, 673] on html "Skip to main content Back to start Legal Notice Welcome to [DOMAIN_NAME], the o…" at bounding box center [890, 276] width 963 height 1986
click at [647, 84] on icon "button" at bounding box center [649, 87] width 7 height 9
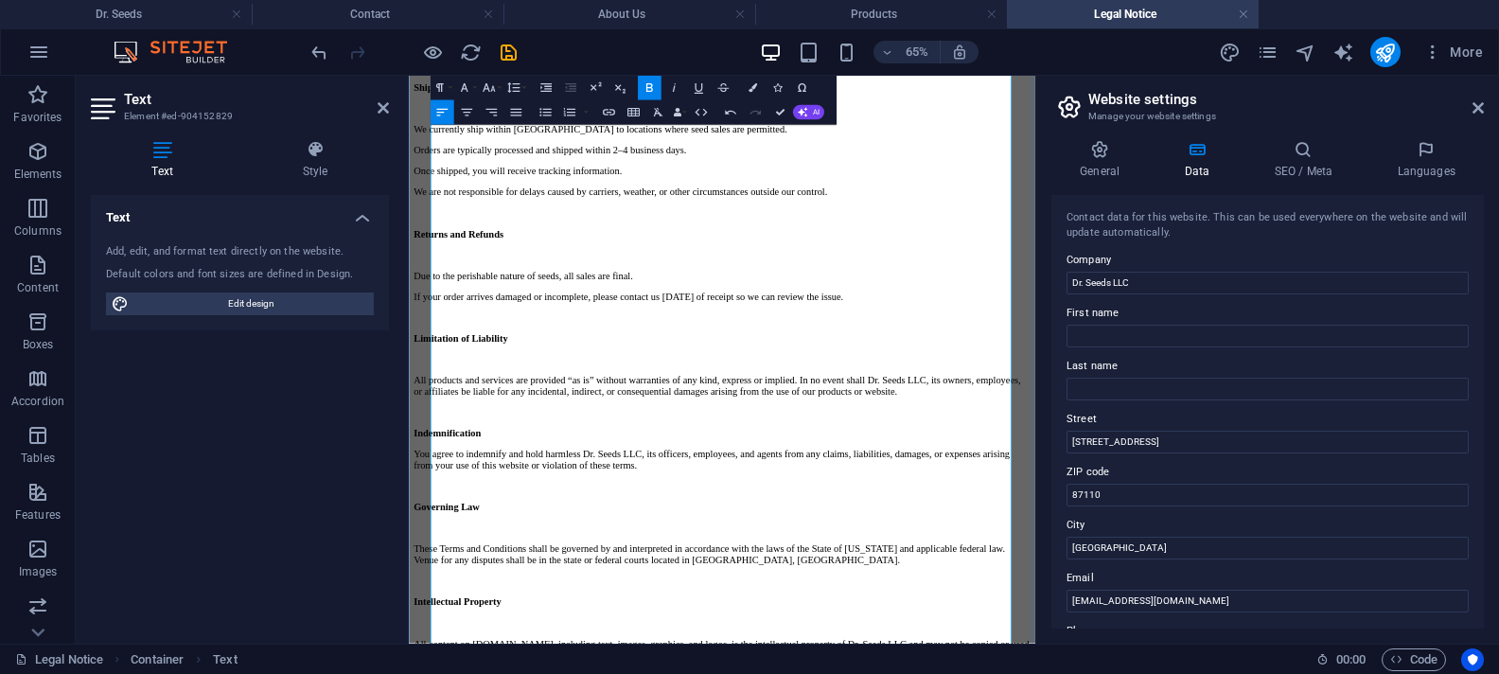
drag, startPoint x: 570, startPoint y: 789, endPoint x: 588, endPoint y: 789, distance: 17.0
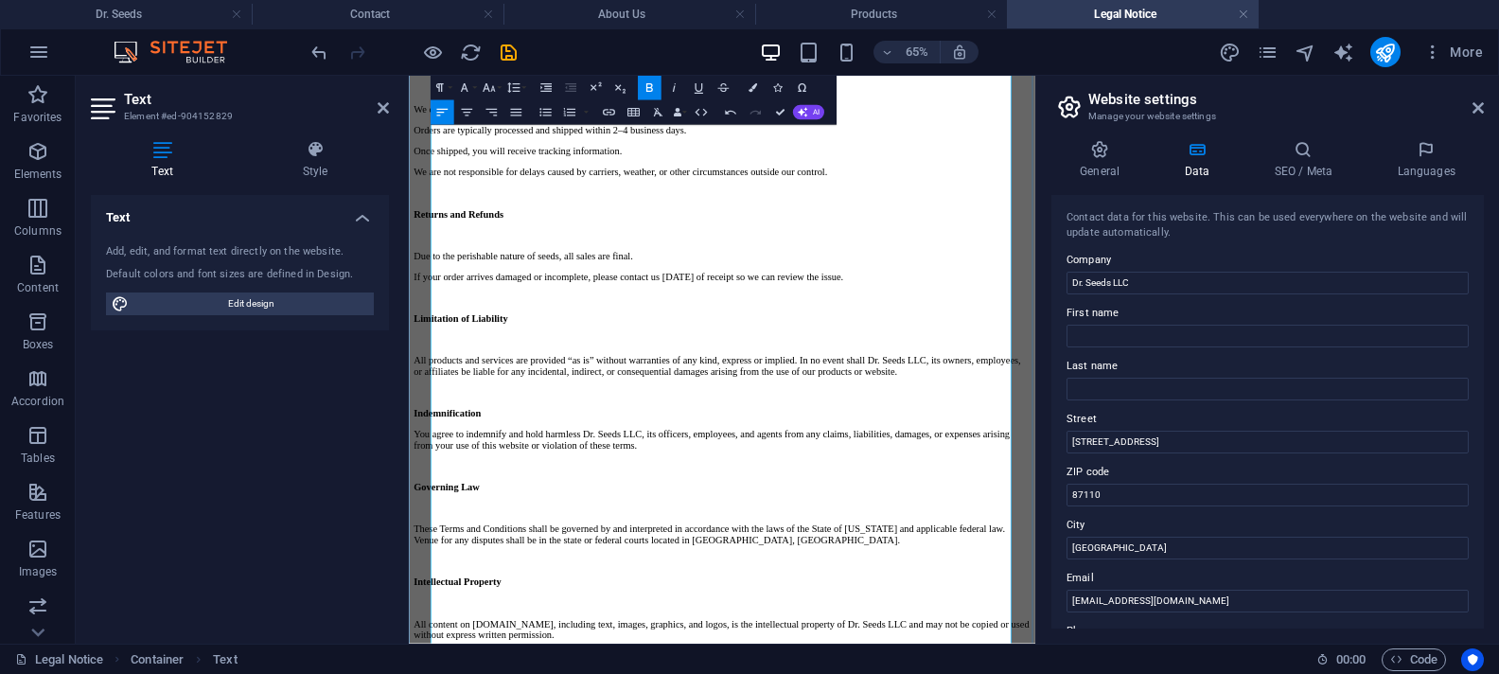
scroll to position [945, 0]
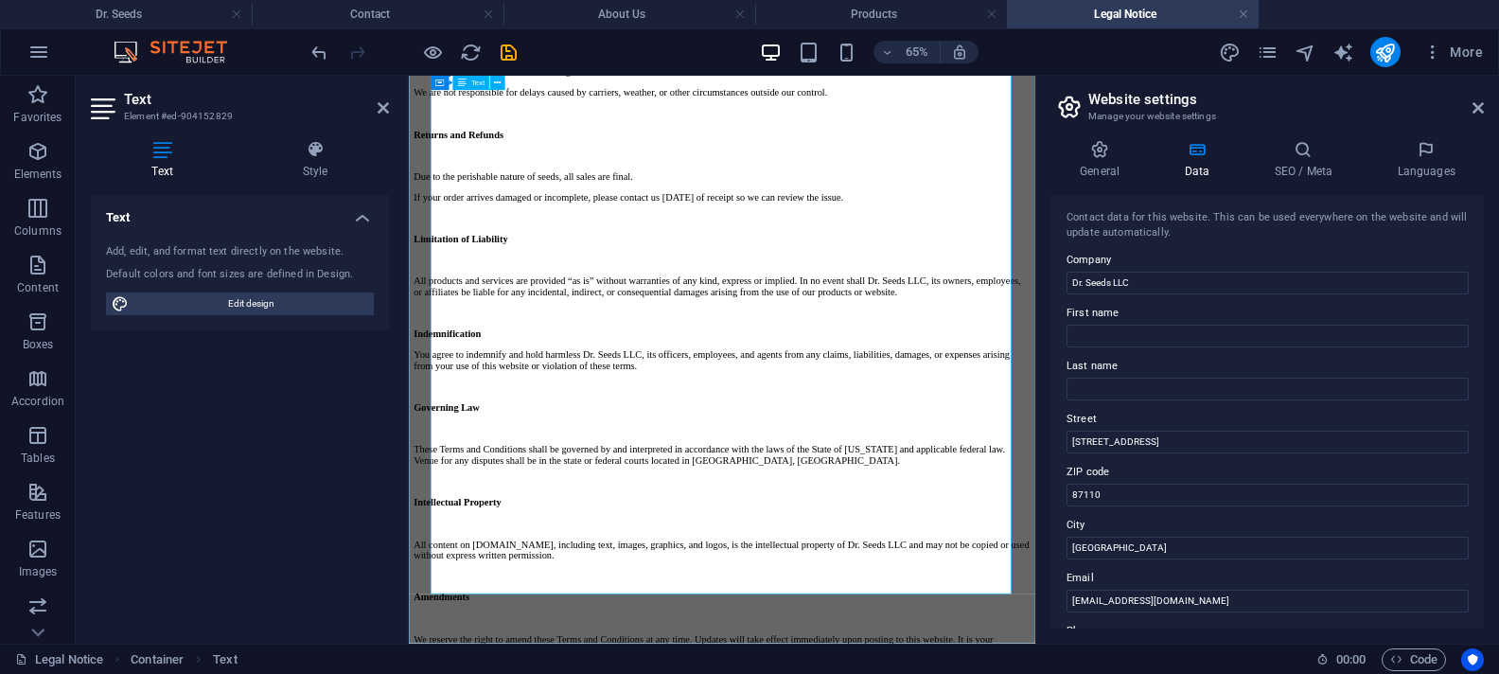
drag, startPoint x: 553, startPoint y: 749, endPoint x: 417, endPoint y: 751, distance: 135.3
click at [417, 673] on div "Legal Notice Welcome to [DOMAIN_NAME], the official website of Dr. Seeds LLC, a…" at bounding box center [890, 162] width 948 height 1942
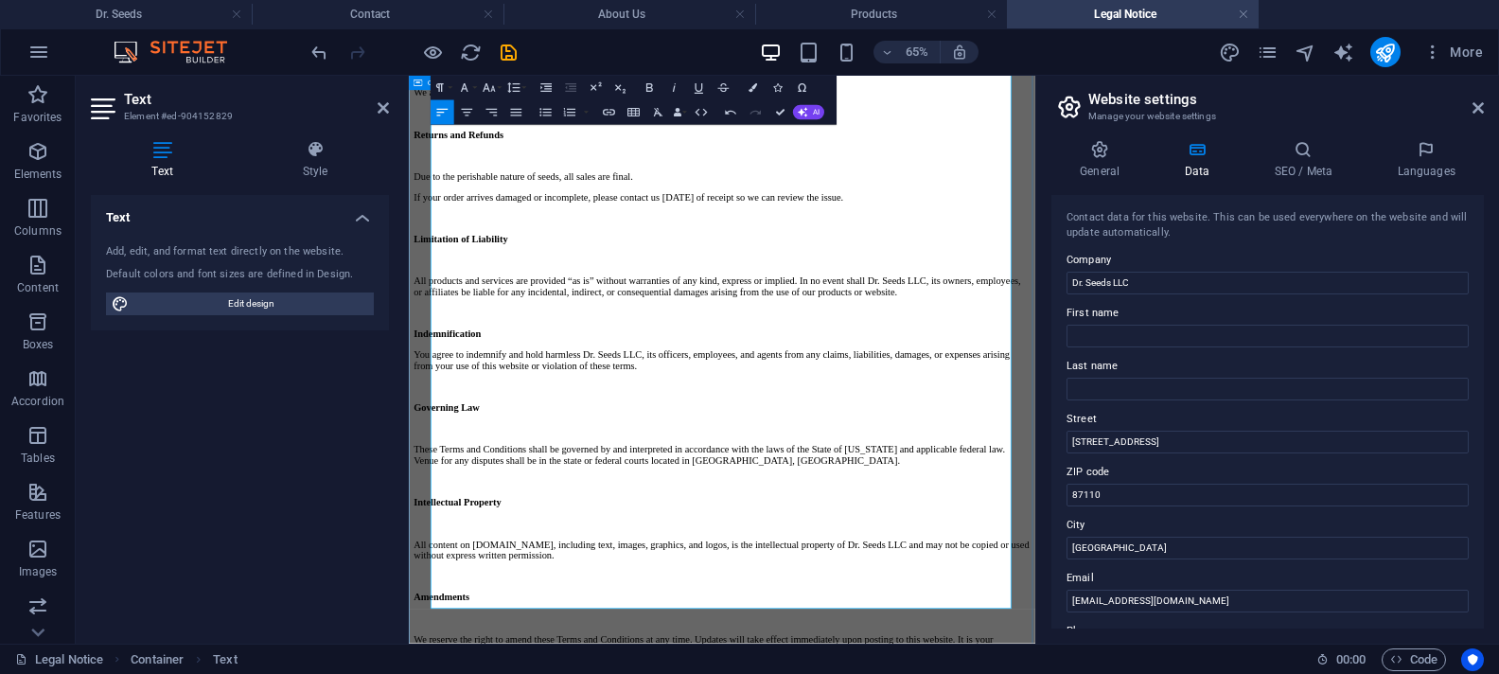
drag, startPoint x: 501, startPoint y: 749, endPoint x: 413, endPoint y: 757, distance: 88.3
click at [416, 673] on div "Legal Notice Welcome to [DOMAIN_NAME], the official website of Dr. Seeds LLC, a…" at bounding box center [890, 170] width 948 height 1959
drag, startPoint x: 547, startPoint y: 746, endPoint x: 444, endPoint y: 743, distance: 103.2
click at [647, 82] on icon "button" at bounding box center [648, 87] width 15 height 15
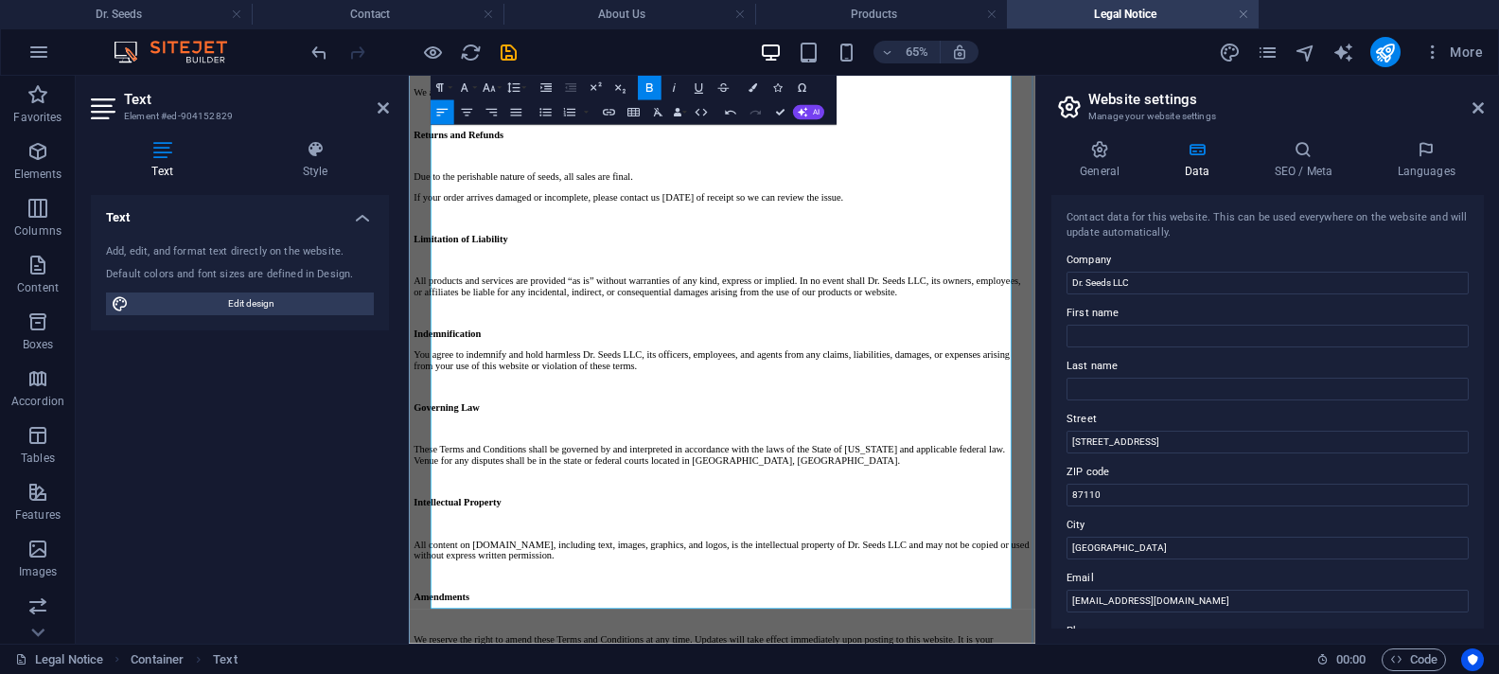
click at [503, 50] on icon "save" at bounding box center [509, 53] width 22 height 22
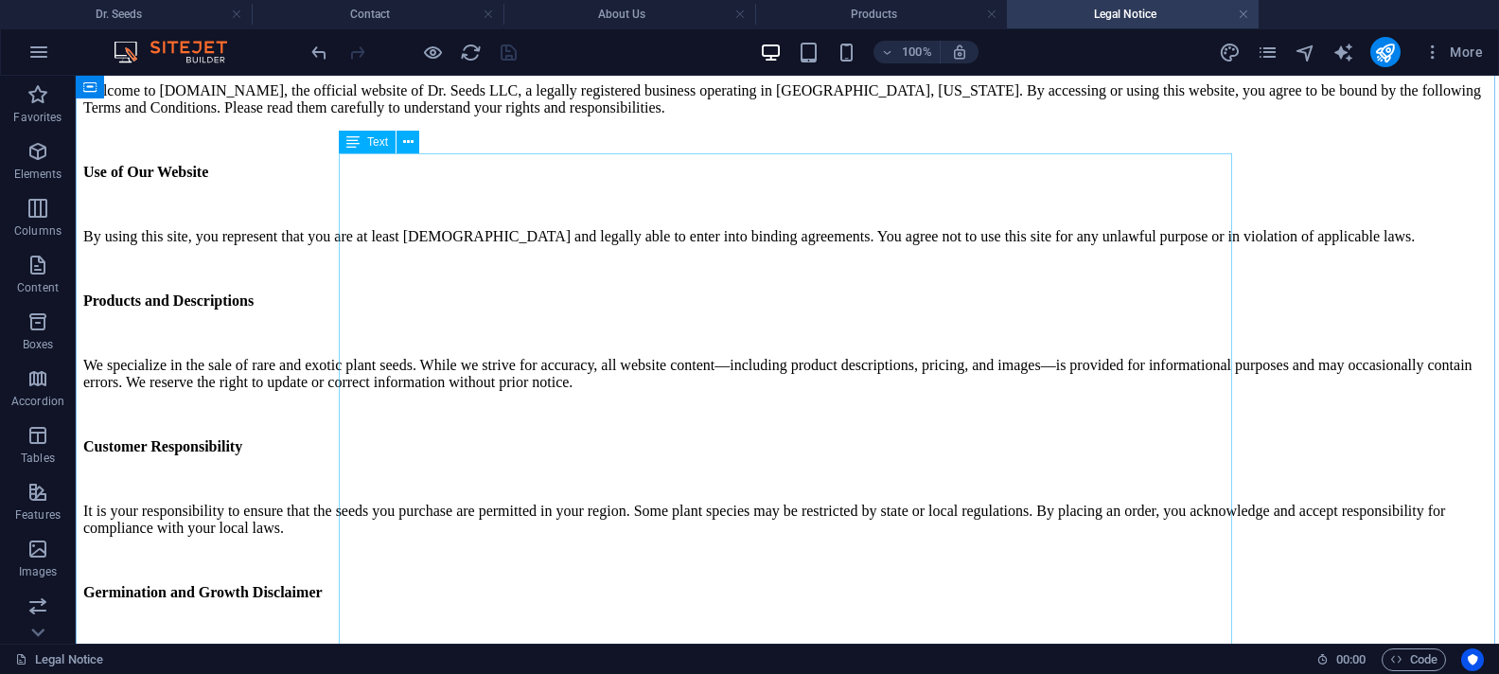
scroll to position [0, 0]
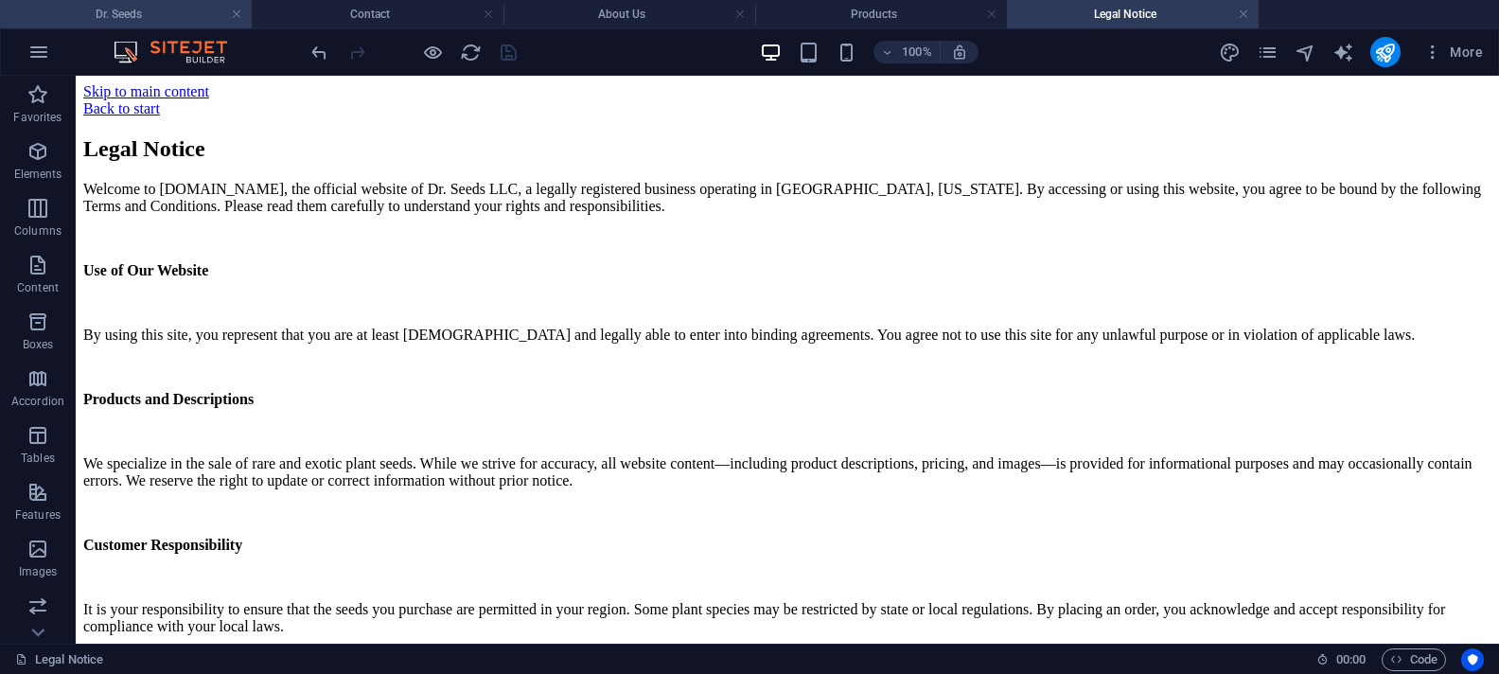
click at [159, 19] on h4 "Dr. Seeds" at bounding box center [126, 14] width 252 height 21
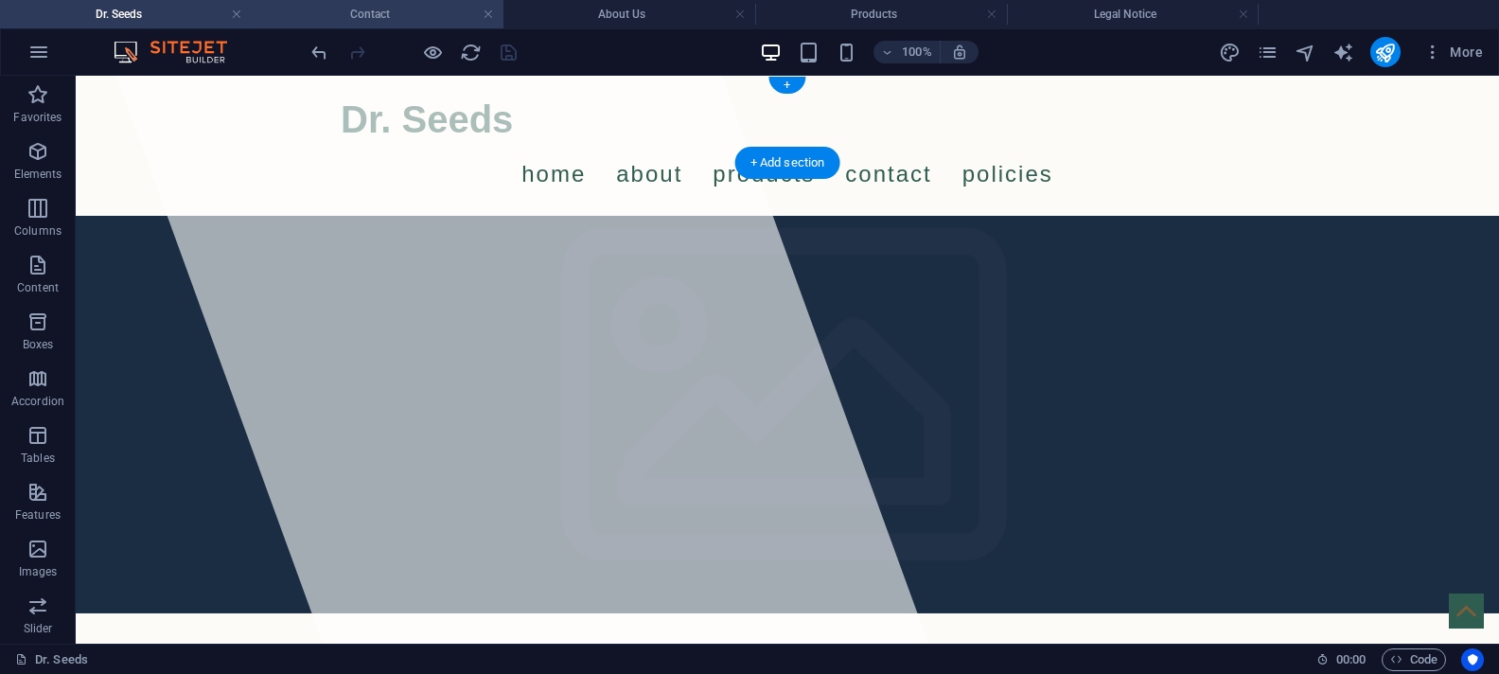
click at [396, 21] on h4 "Contact" at bounding box center [378, 14] width 252 height 21
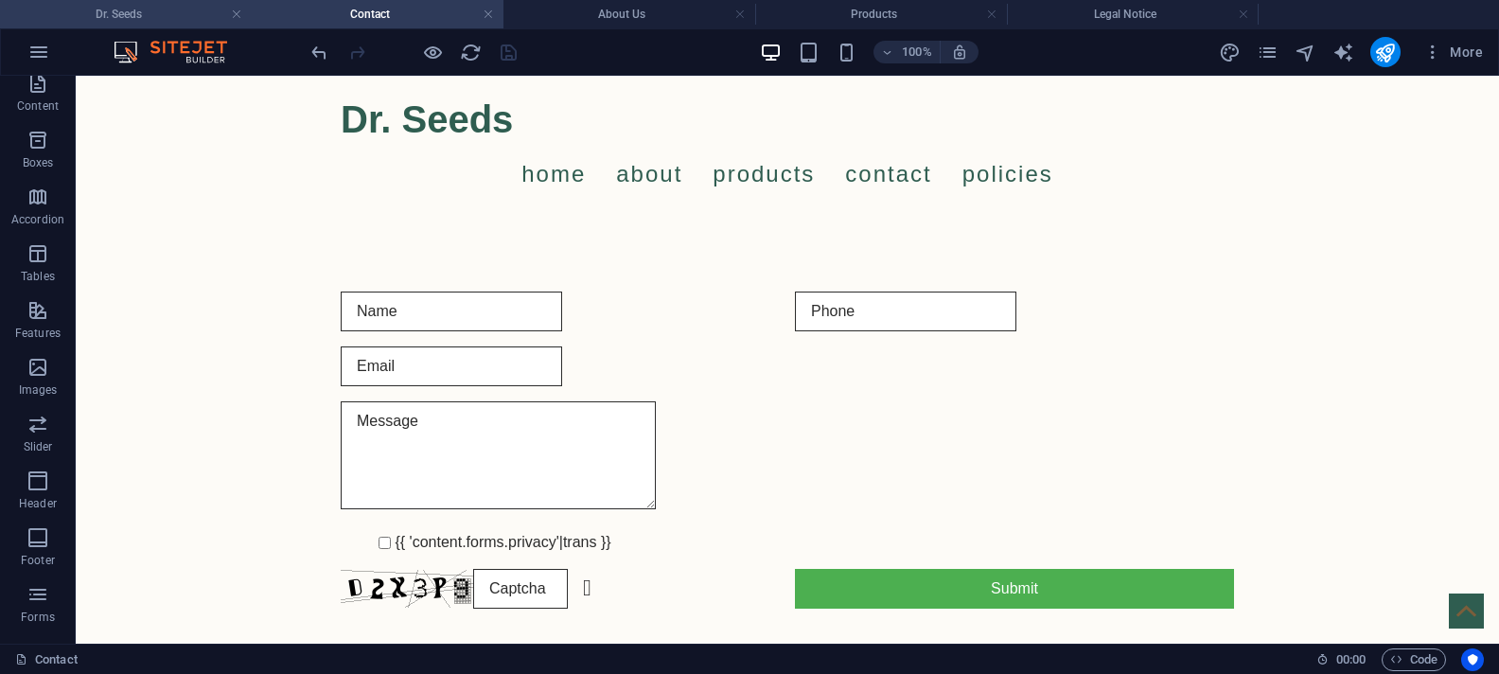
click at [171, 13] on h4 "Dr. Seeds" at bounding box center [126, 14] width 252 height 21
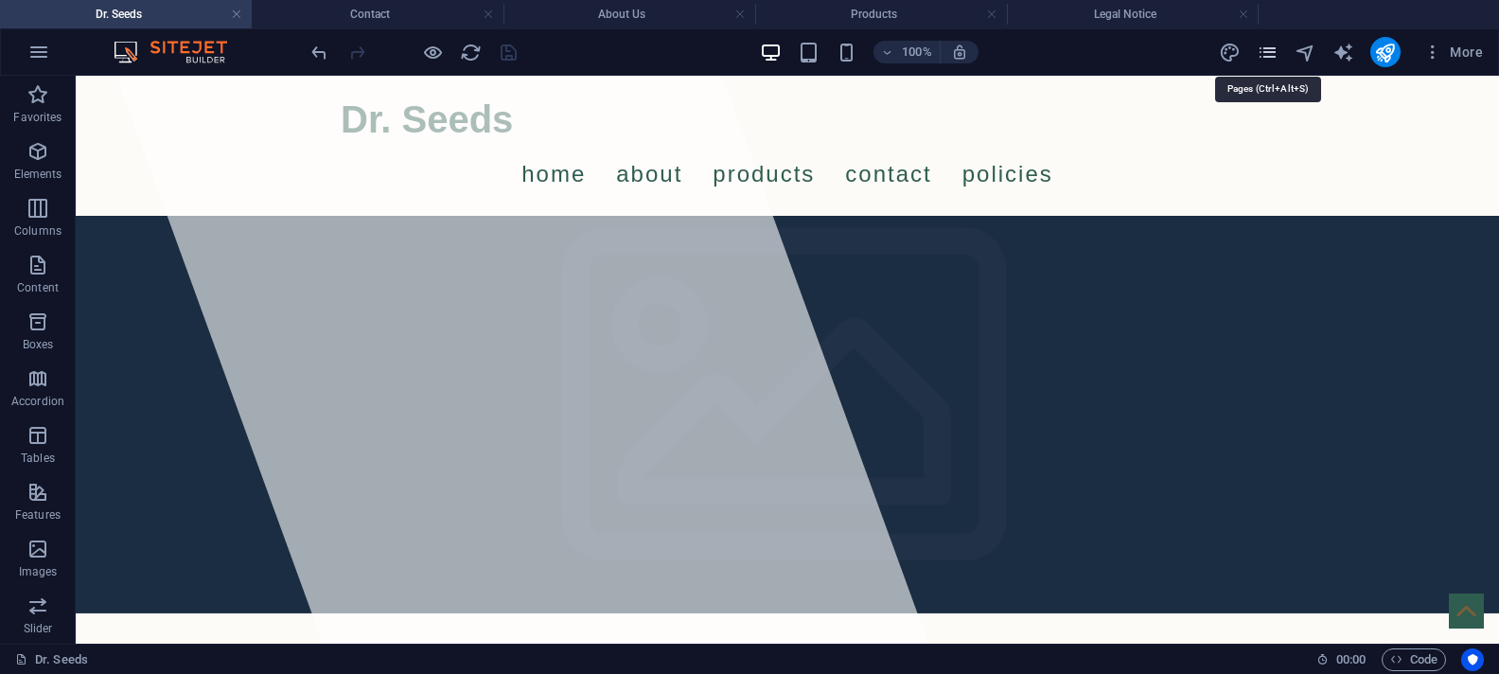
click at [1271, 50] on icon "pages" at bounding box center [1267, 53] width 22 height 22
